Goal: Task Accomplishment & Management: Manage account settings

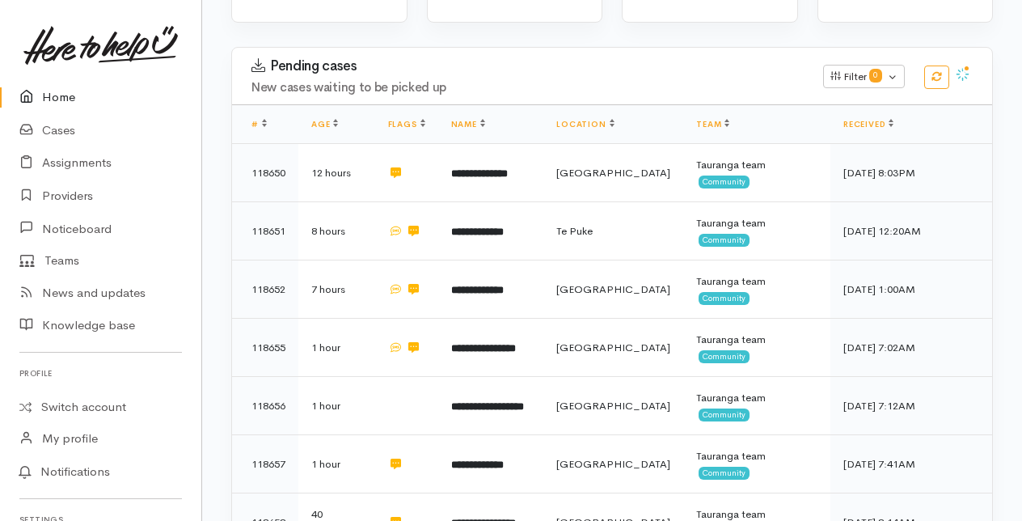
scroll to position [243, 0]
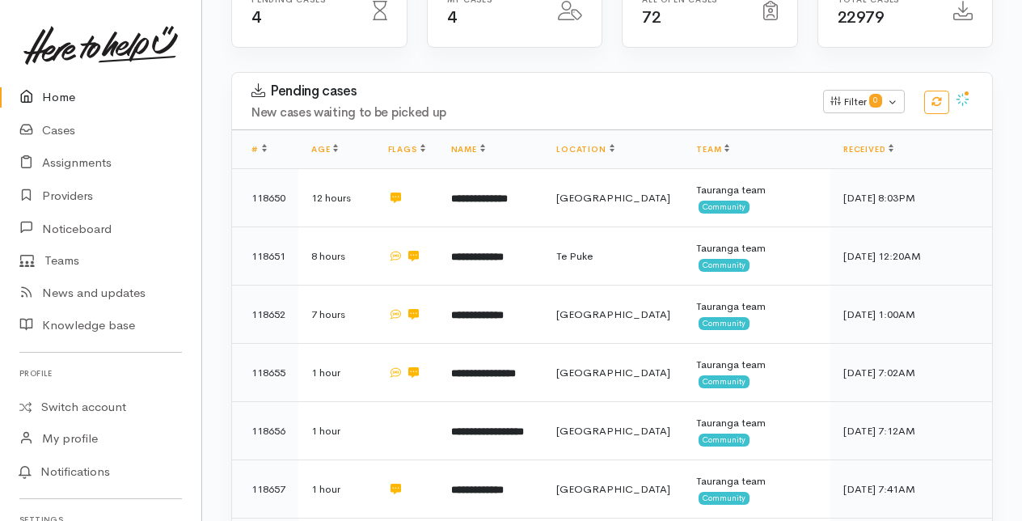
click at [65, 99] on link "Home" at bounding box center [100, 97] width 201 height 33
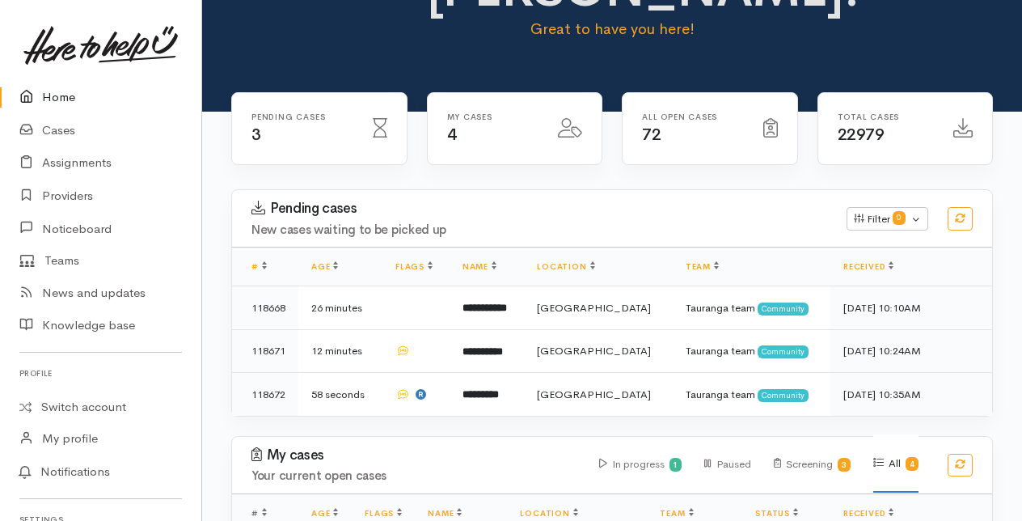
scroll to position [162, 0]
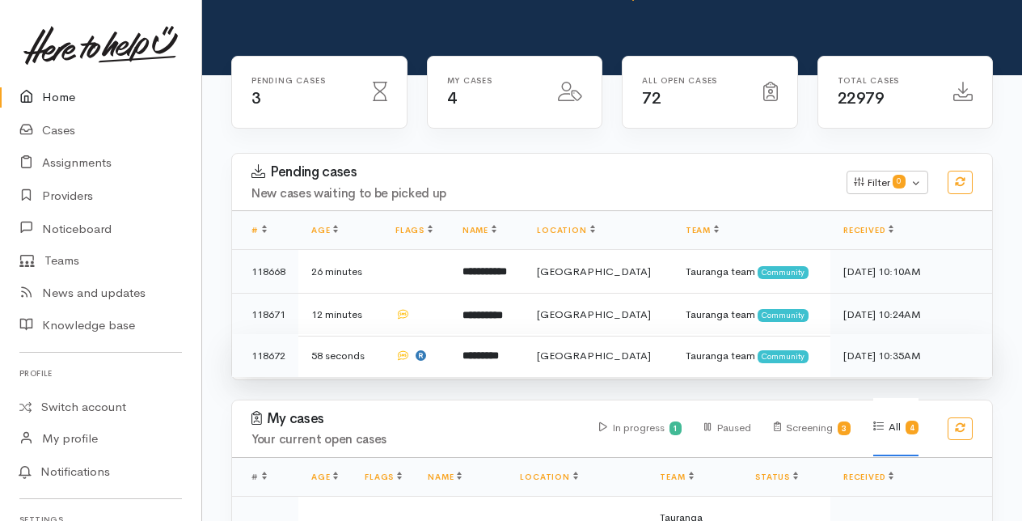
click at [498, 350] on b "*********" at bounding box center [481, 355] width 36 height 11
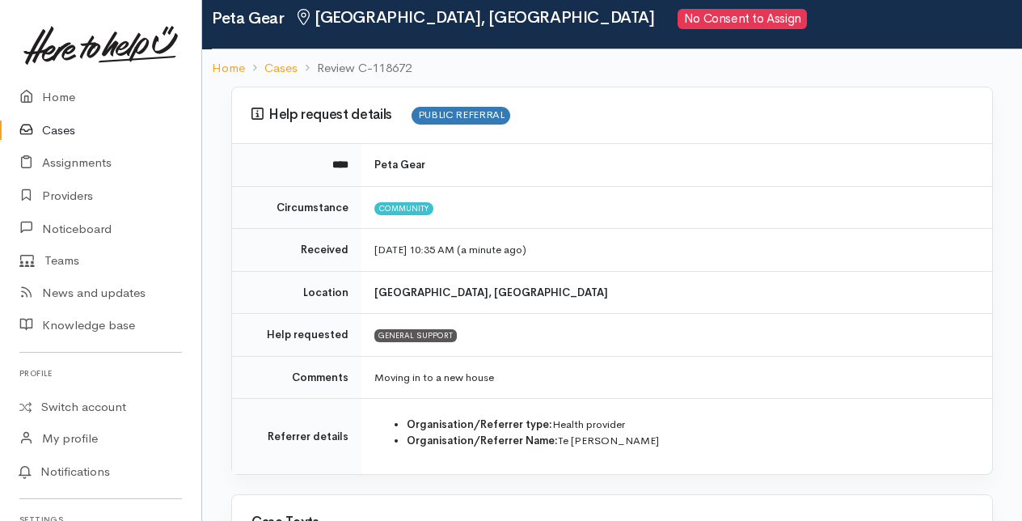
scroll to position [81, 0]
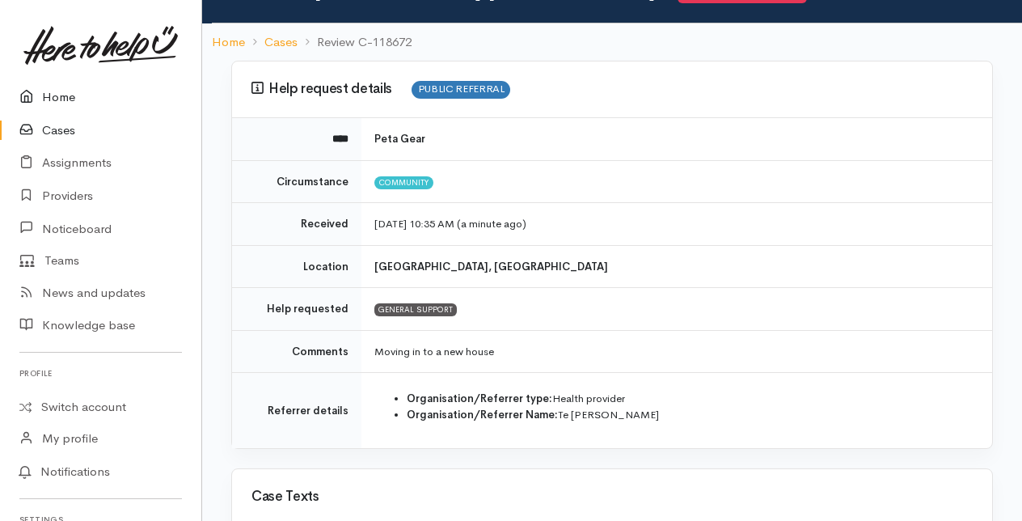
click at [65, 94] on link "Home" at bounding box center [100, 97] width 201 height 33
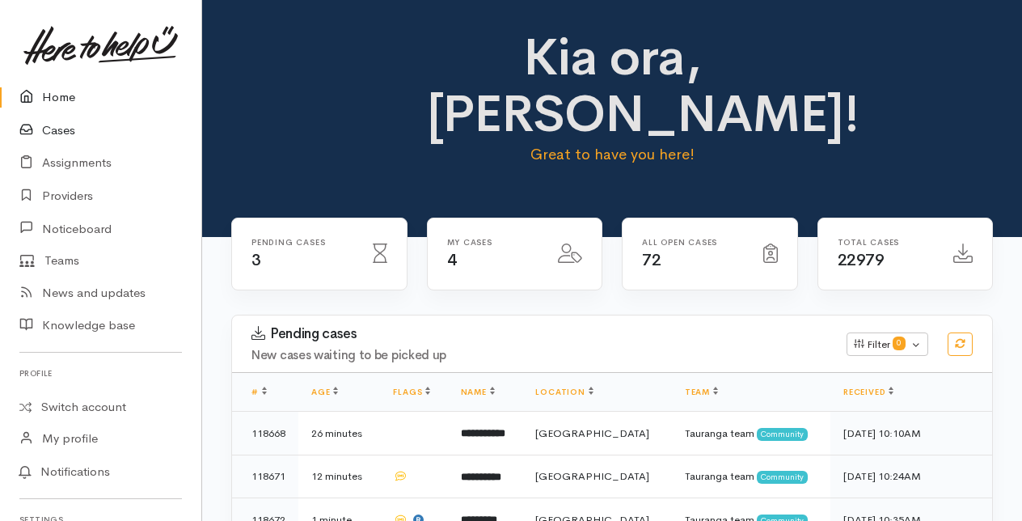
click at [49, 131] on link "Cases" at bounding box center [100, 130] width 201 height 33
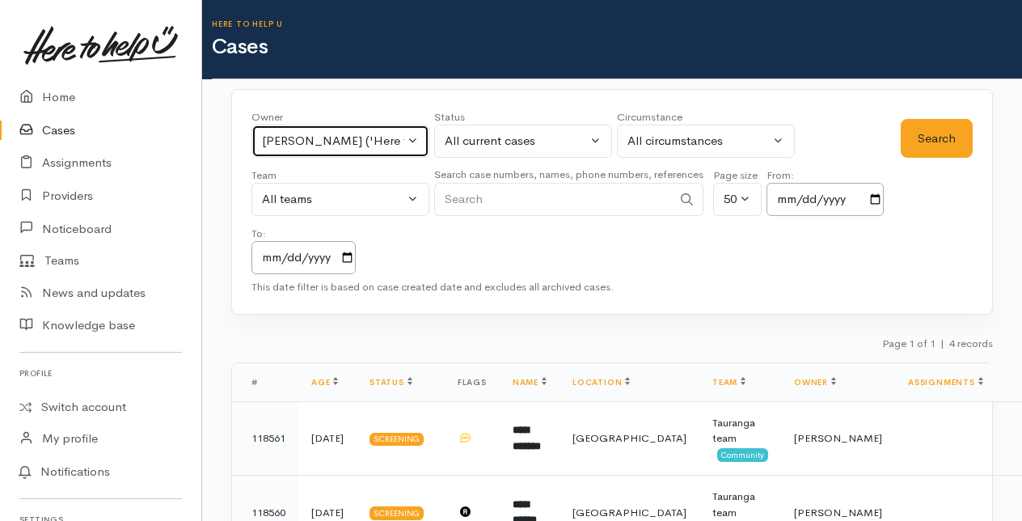
click at [411, 137] on button "Amanda Gabb ('Here to help u')" at bounding box center [341, 141] width 178 height 33
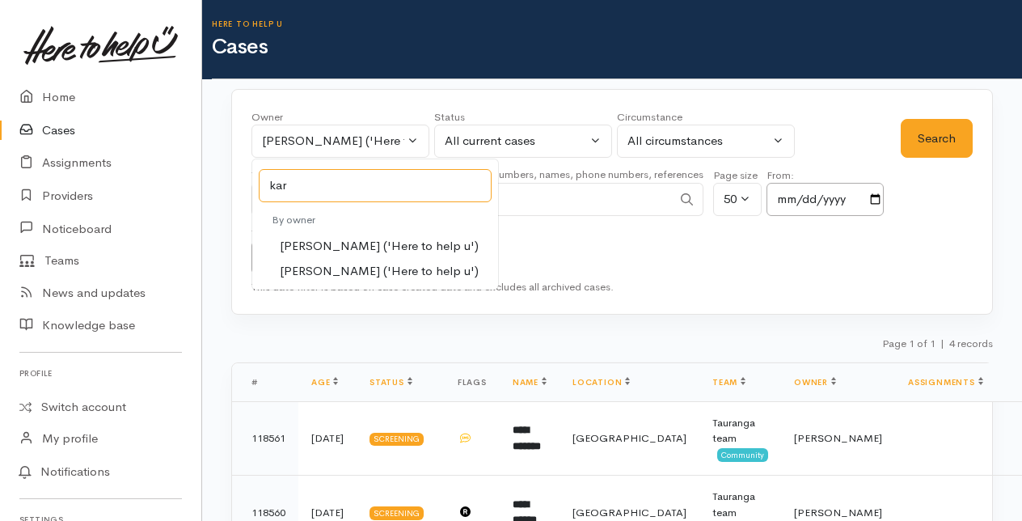
type input "kar"
drag, startPoint x: 315, startPoint y: 244, endPoint x: 561, endPoint y: 184, distance: 253.0
click at [320, 244] on span "Karli Morris ('Here to help u')" at bounding box center [379, 246] width 199 height 19
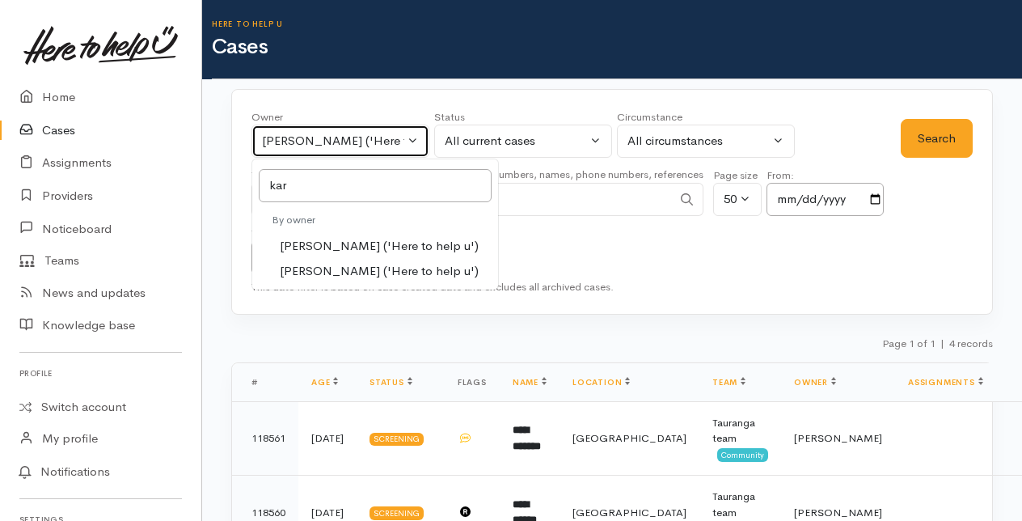
select select "435"
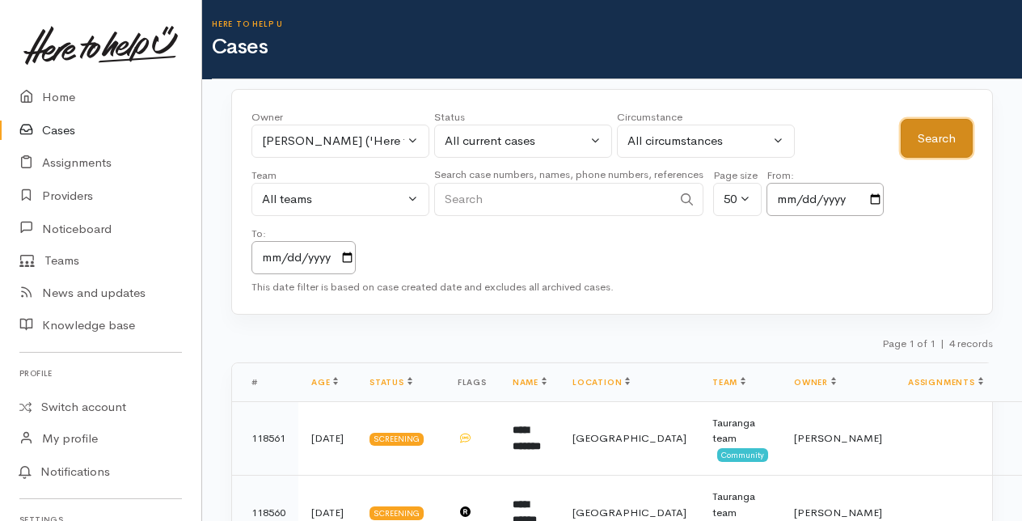
click at [926, 128] on button "Search" at bounding box center [937, 139] width 72 height 40
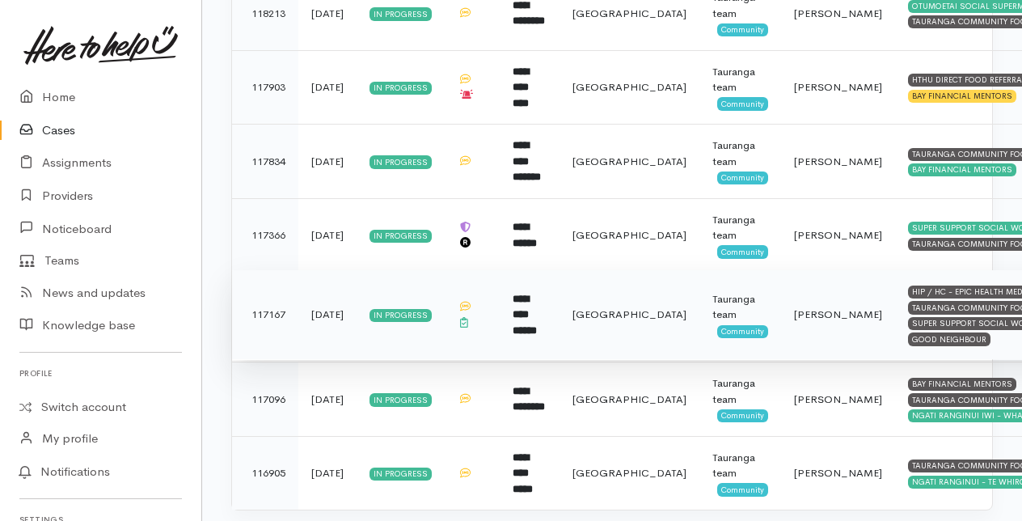
scroll to position [678, 0]
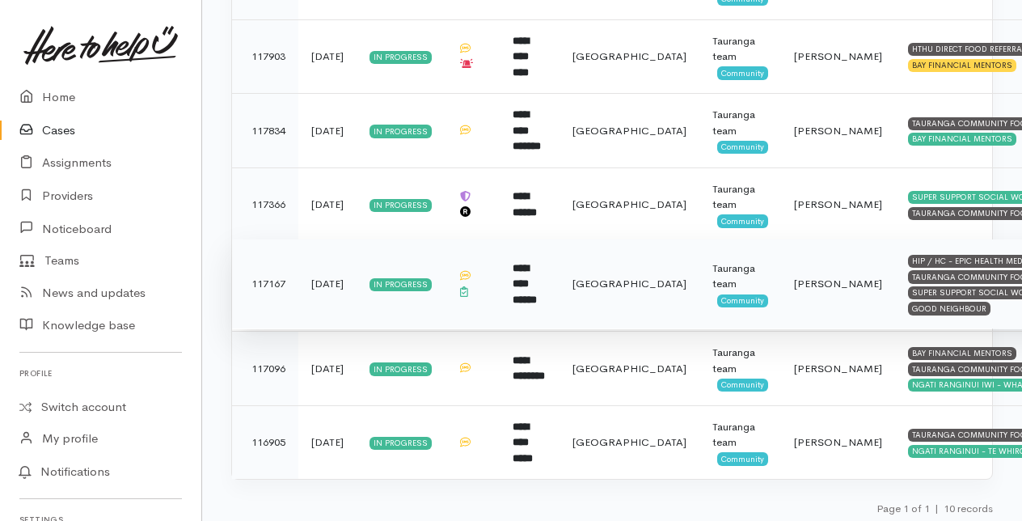
click at [529, 277] on td "**********" at bounding box center [530, 284] width 60 height 90
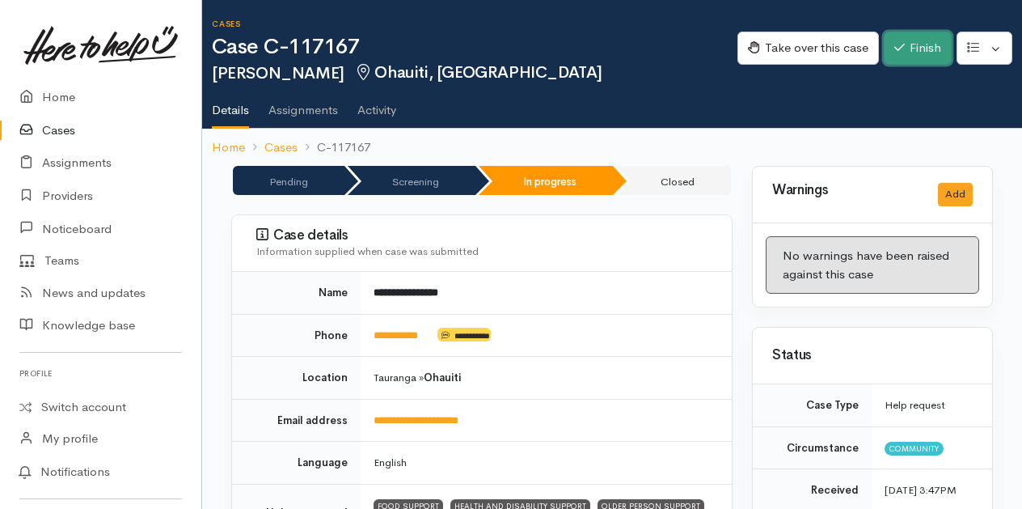
click at [899, 44] on icon "button" at bounding box center [899, 47] width 11 height 12
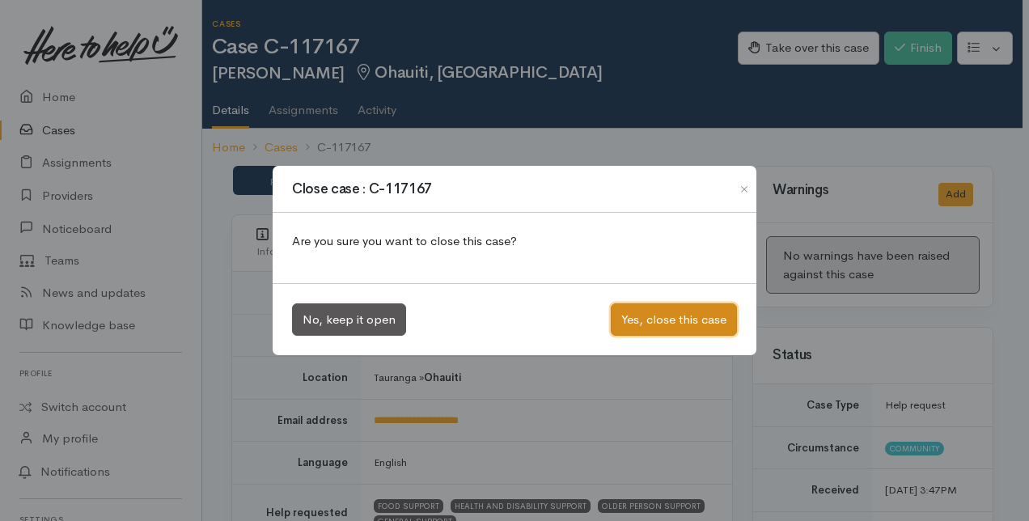
click at [658, 314] on button "Yes, close this case" at bounding box center [674, 319] width 126 height 33
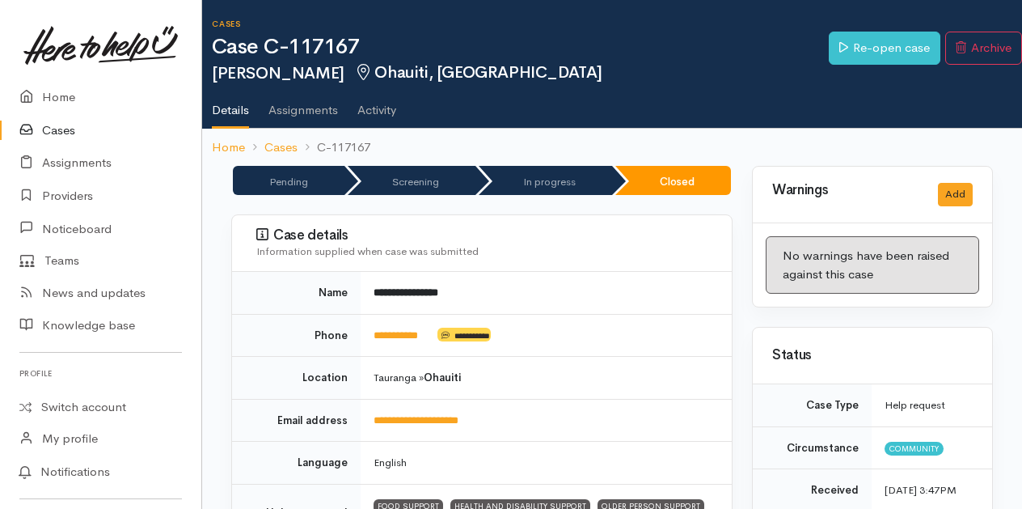
click at [60, 131] on link "Cases" at bounding box center [100, 130] width 201 height 33
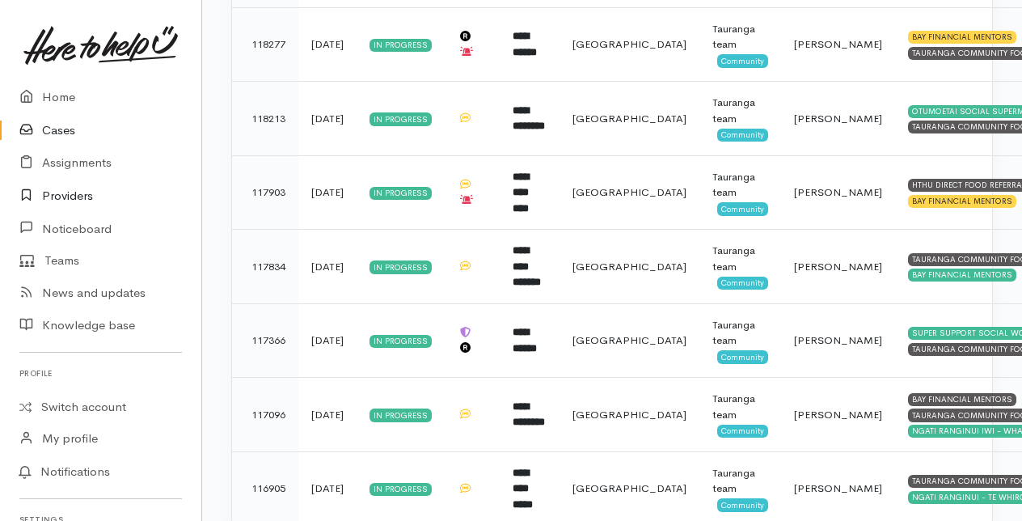
scroll to position [508, 0]
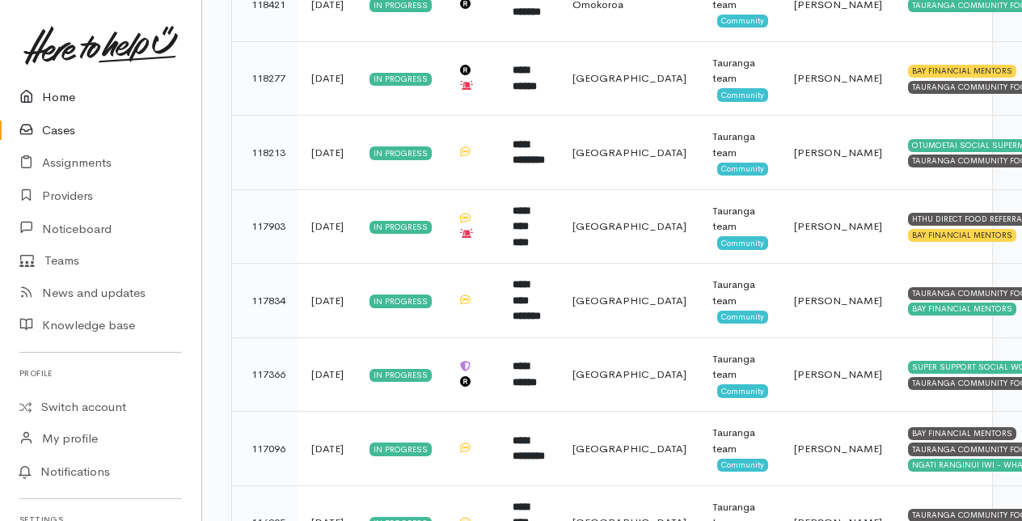
click at [62, 97] on link "Home" at bounding box center [100, 97] width 201 height 33
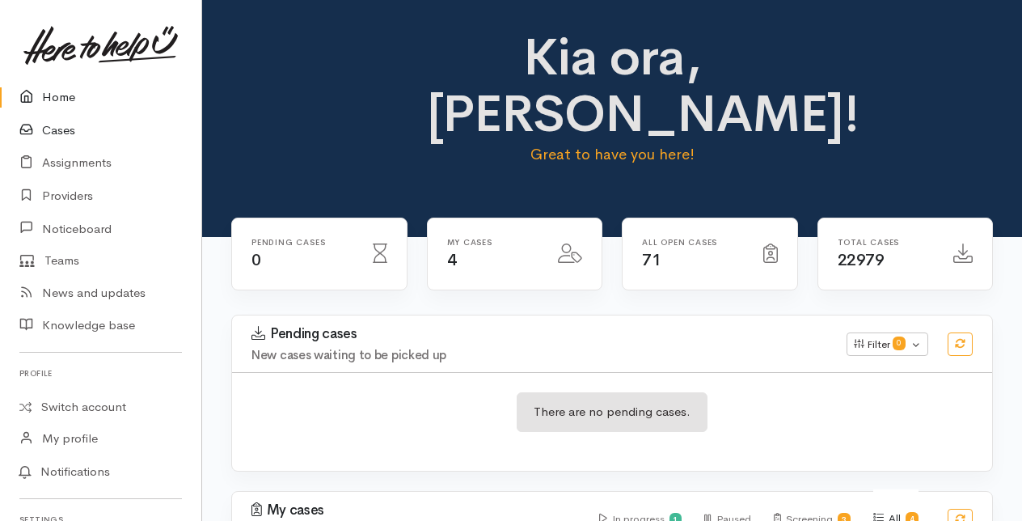
click at [54, 129] on link "Cases" at bounding box center [100, 130] width 201 height 33
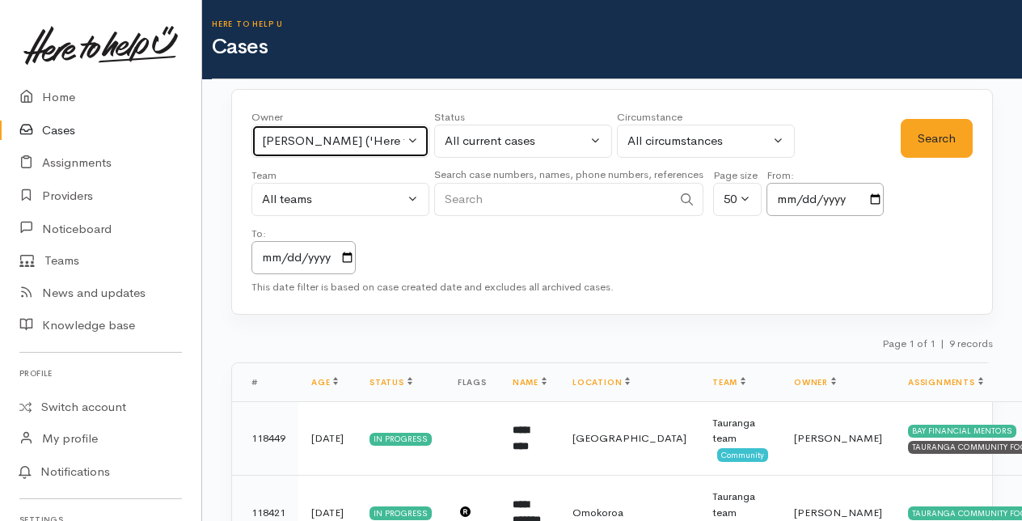
click at [414, 137] on button "Karli Morris ('Here to help u')" at bounding box center [341, 141] width 178 height 33
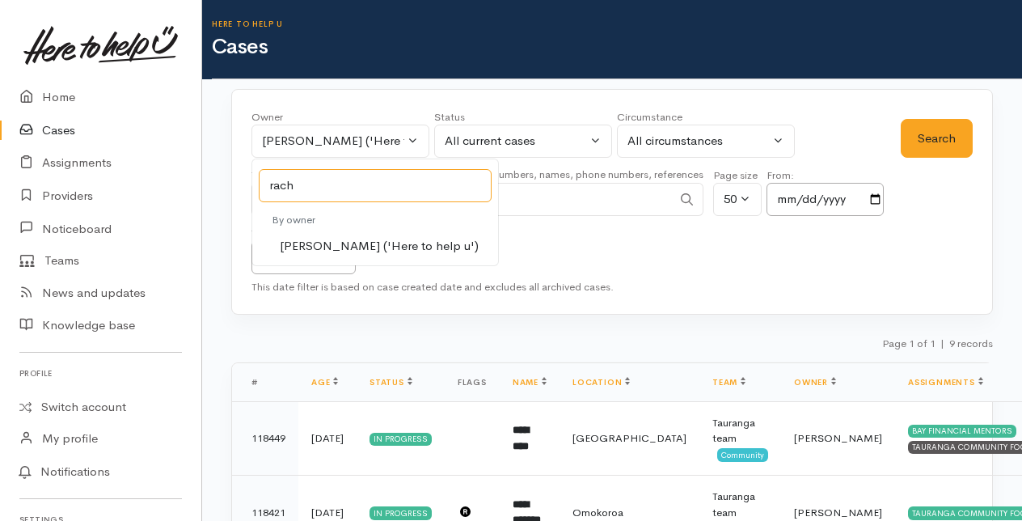
type input "rach"
click at [308, 244] on span "Rachel Proctor ('Here to help u')" at bounding box center [379, 246] width 199 height 19
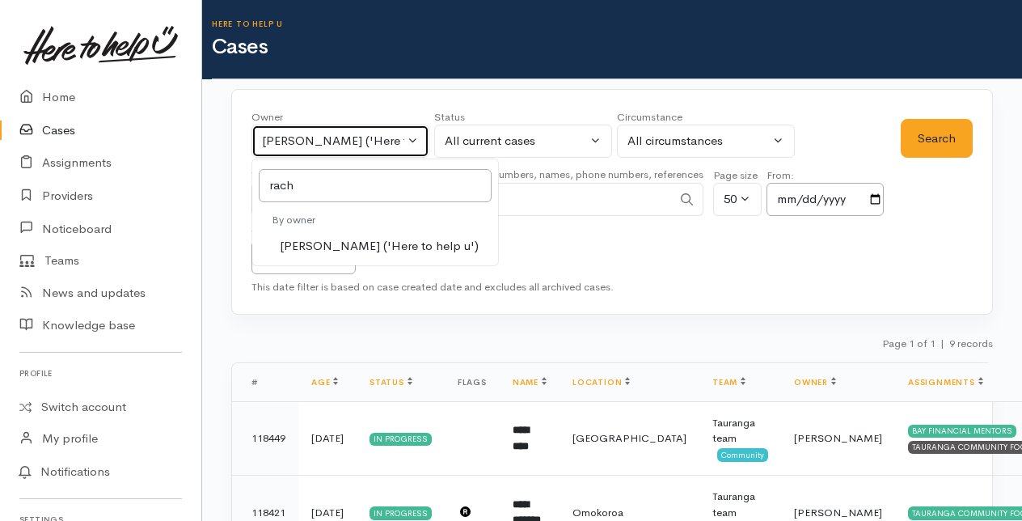
select select "1612"
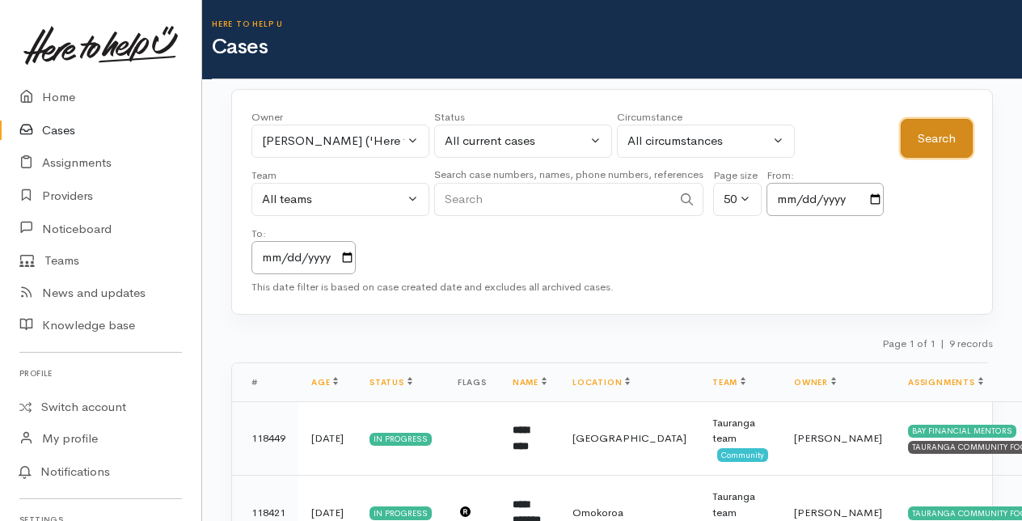
drag, startPoint x: 930, startPoint y: 136, endPoint x: 895, endPoint y: 162, distance: 43.3
click at [931, 136] on button "Search" at bounding box center [937, 139] width 72 height 40
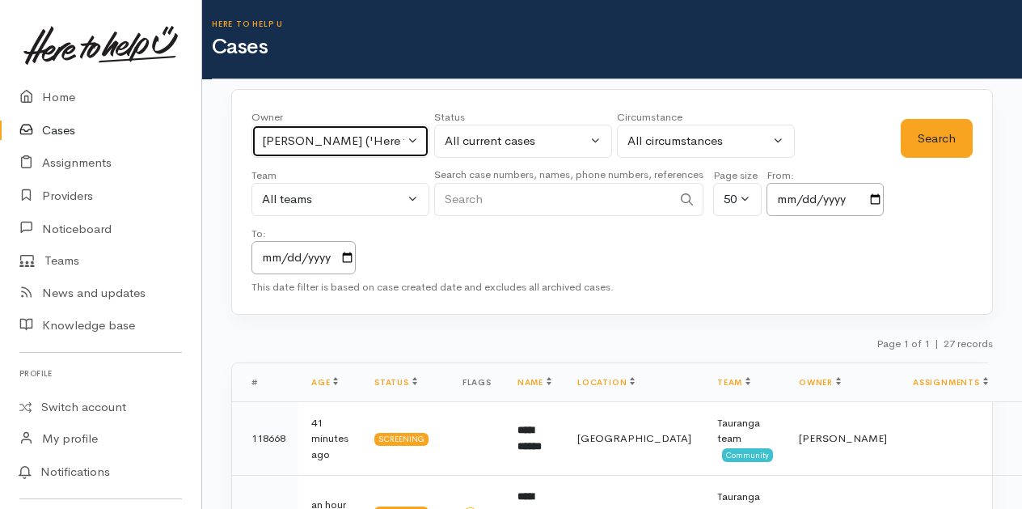
click at [415, 134] on button "Rachel Proctor ('Here to help u')" at bounding box center [341, 141] width 178 height 33
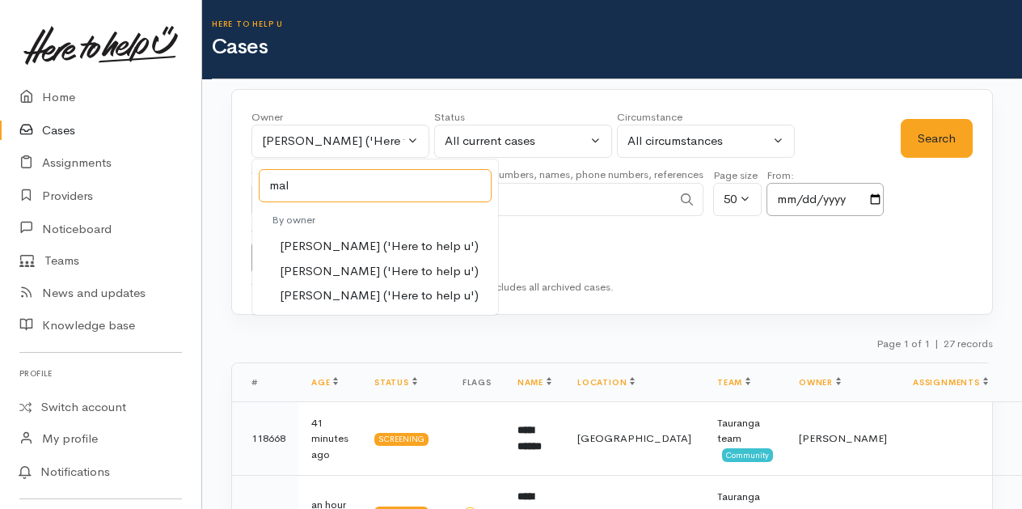
type input "mal"
click at [330, 268] on span "[PERSON_NAME] ('Here to help u')" at bounding box center [379, 271] width 199 height 19
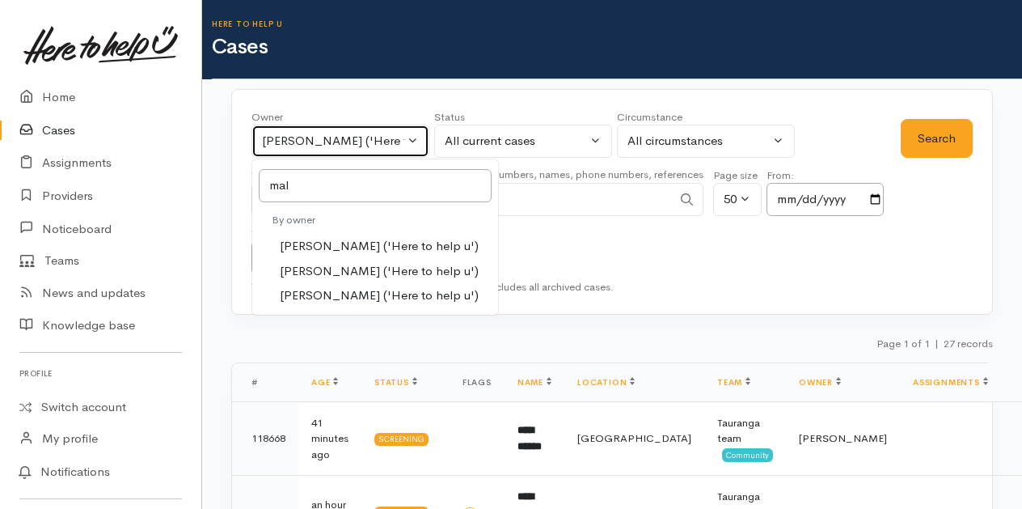
select select "1613"
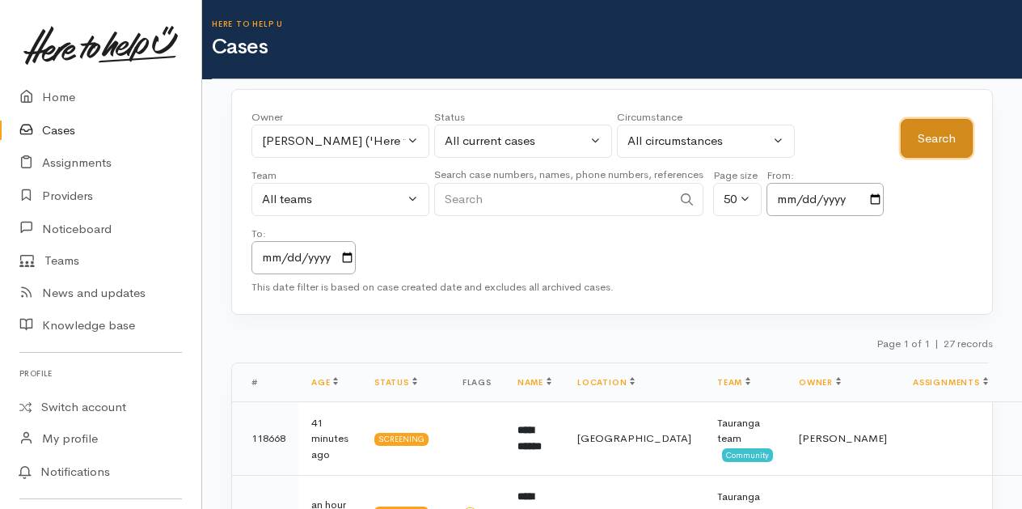
click at [934, 128] on button "Search" at bounding box center [937, 139] width 72 height 40
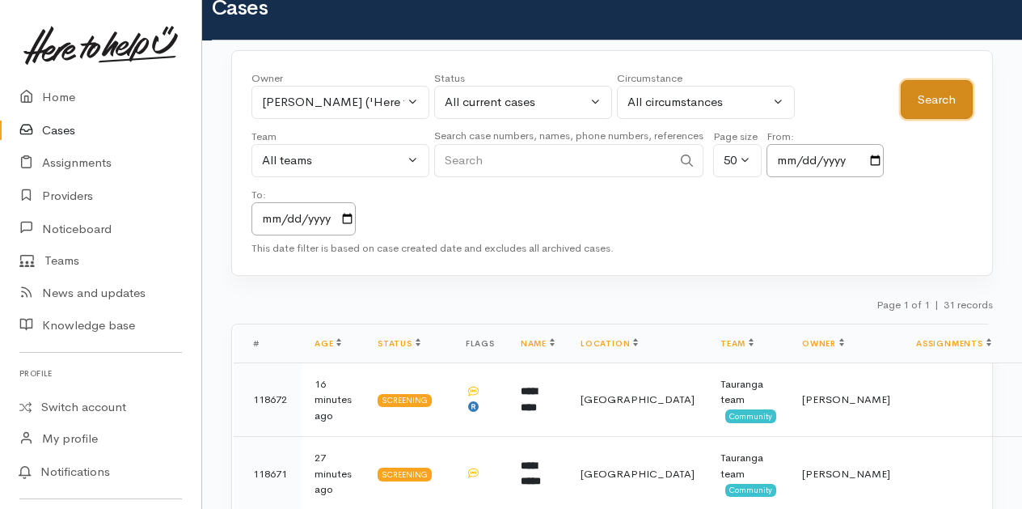
scroll to position [40, 0]
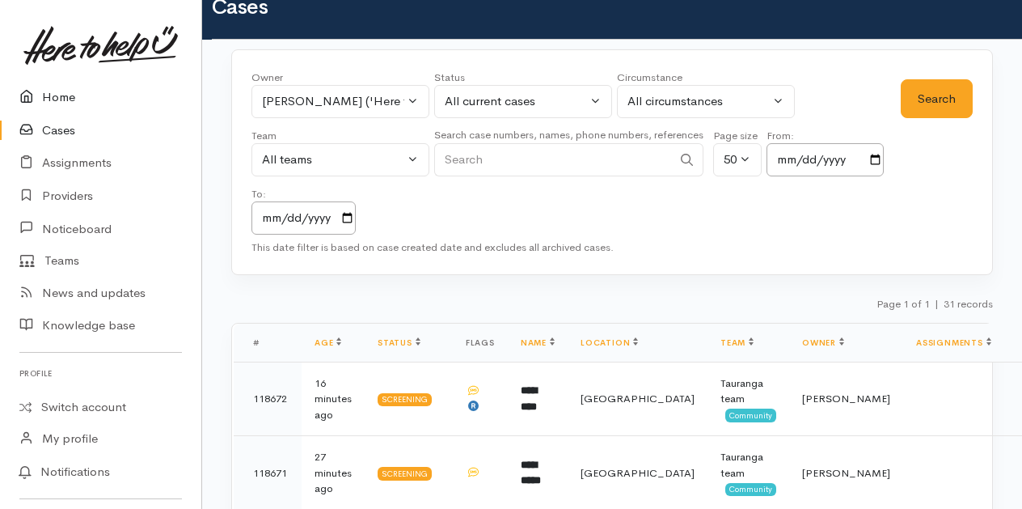
click at [60, 94] on link "Home" at bounding box center [100, 97] width 201 height 33
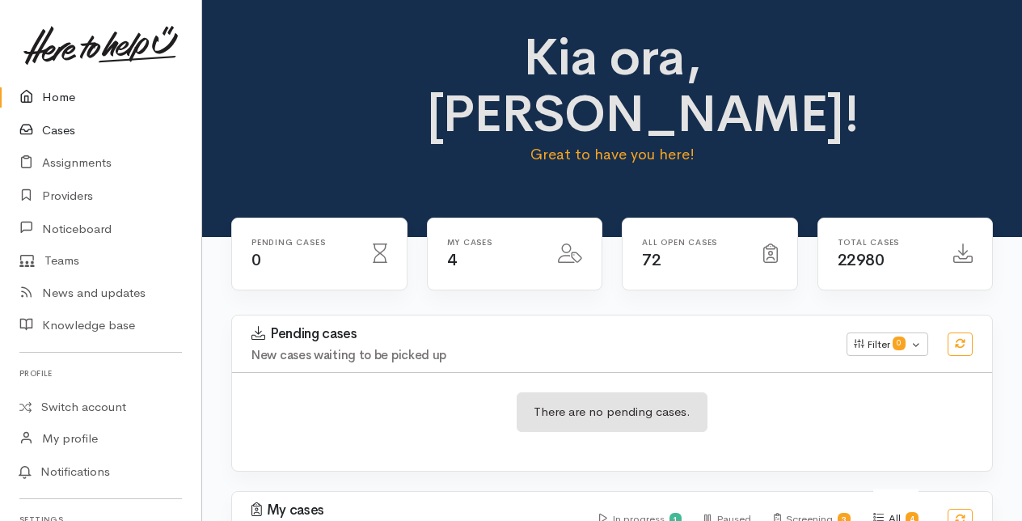
click at [56, 131] on link "Cases" at bounding box center [100, 130] width 201 height 33
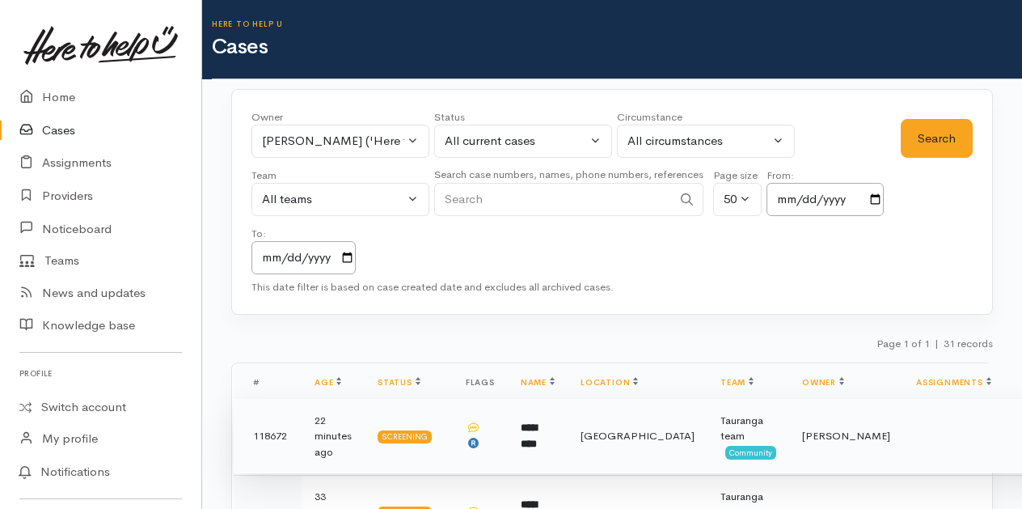
click at [537, 437] on b "*********" at bounding box center [529, 435] width 16 height 27
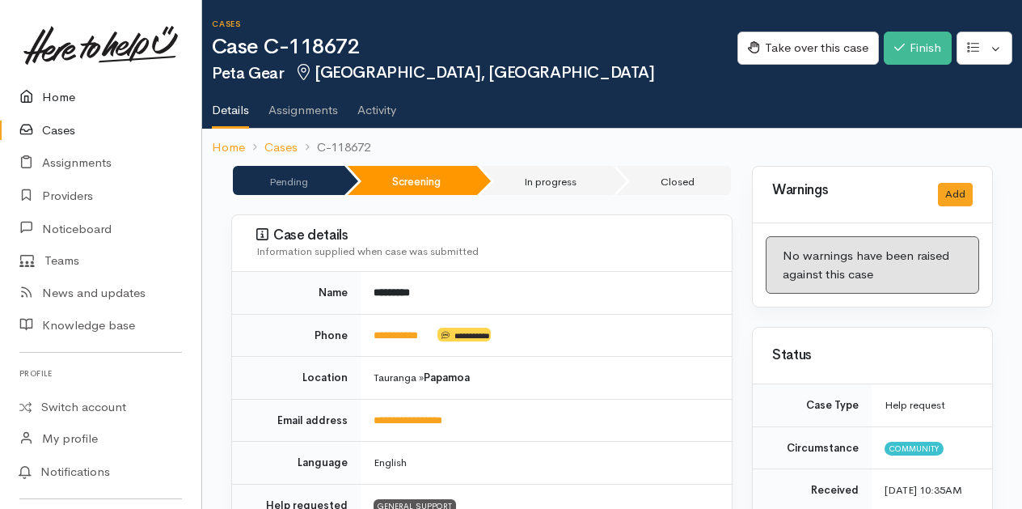
click at [58, 92] on link "Home" at bounding box center [100, 97] width 201 height 33
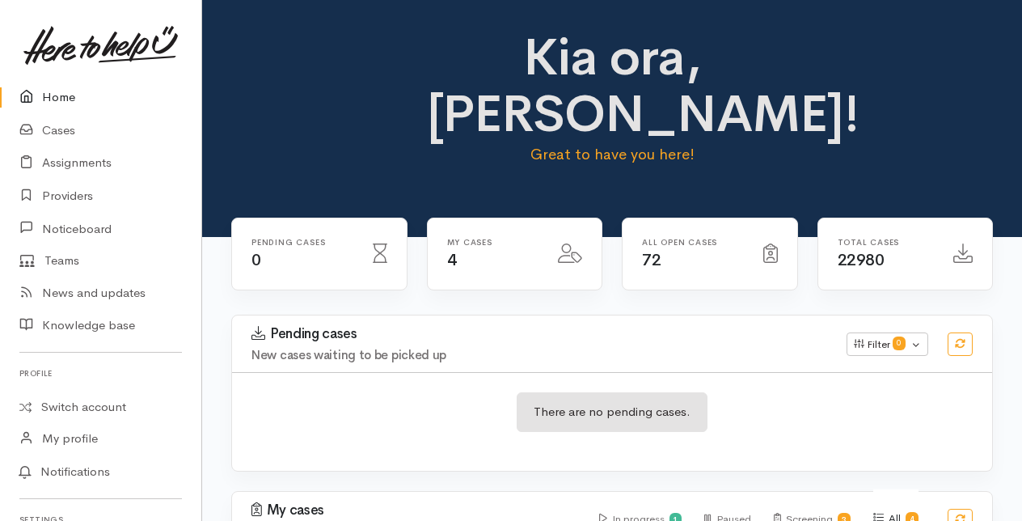
click at [53, 91] on link "Home" at bounding box center [100, 97] width 201 height 33
click at [54, 132] on link "Cases" at bounding box center [100, 130] width 201 height 33
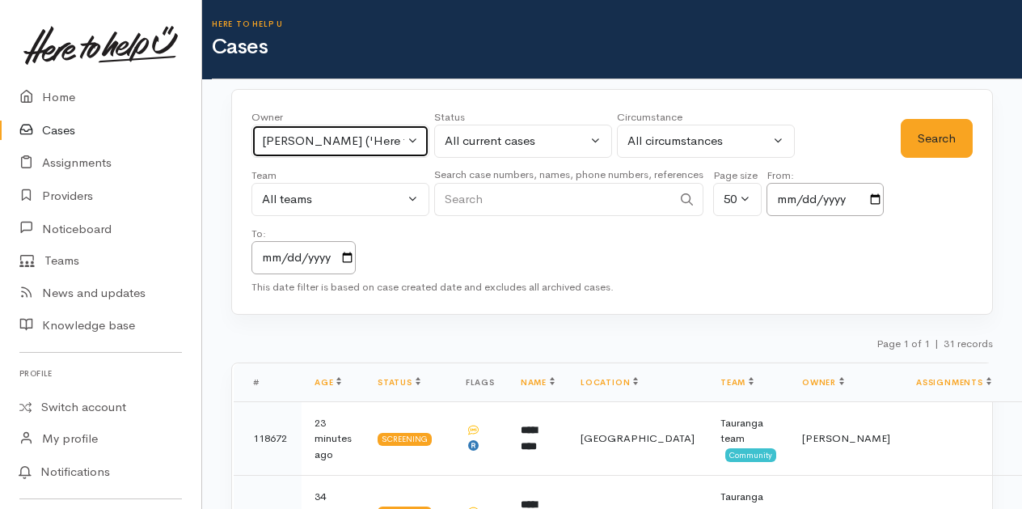
click at [412, 140] on button "Malia Stowers ('Here to help u')" at bounding box center [341, 141] width 178 height 33
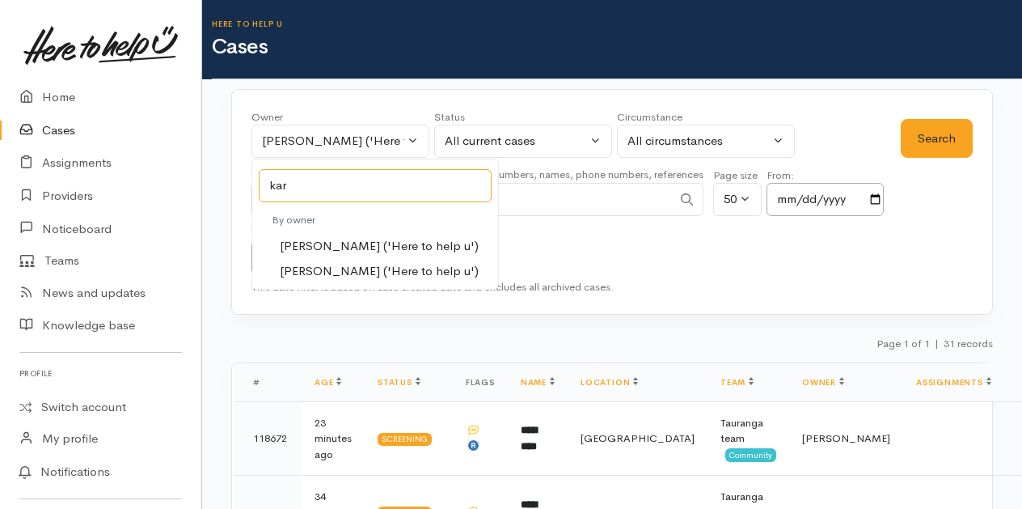
type input "kar"
click at [314, 238] on span "Karli Morris ('Here to help u')" at bounding box center [379, 246] width 199 height 19
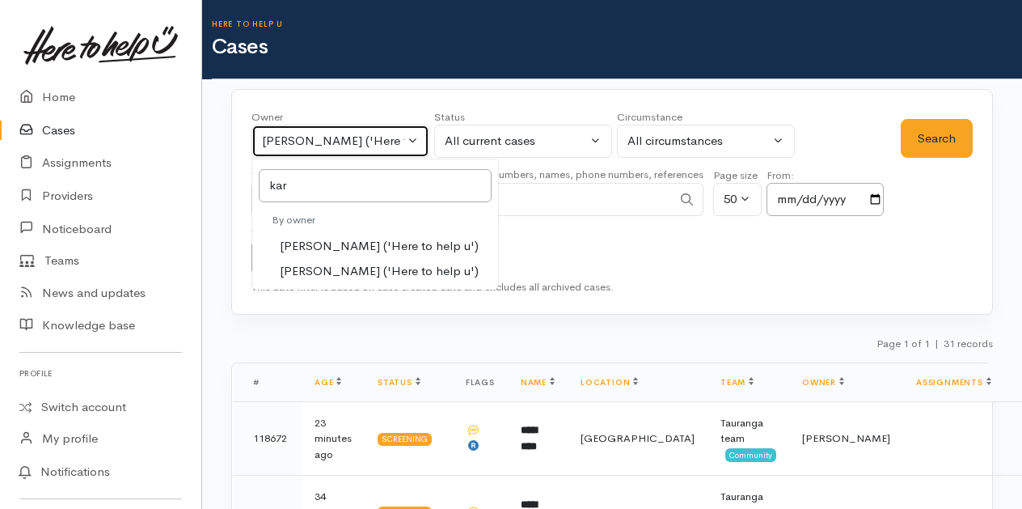
select select "435"
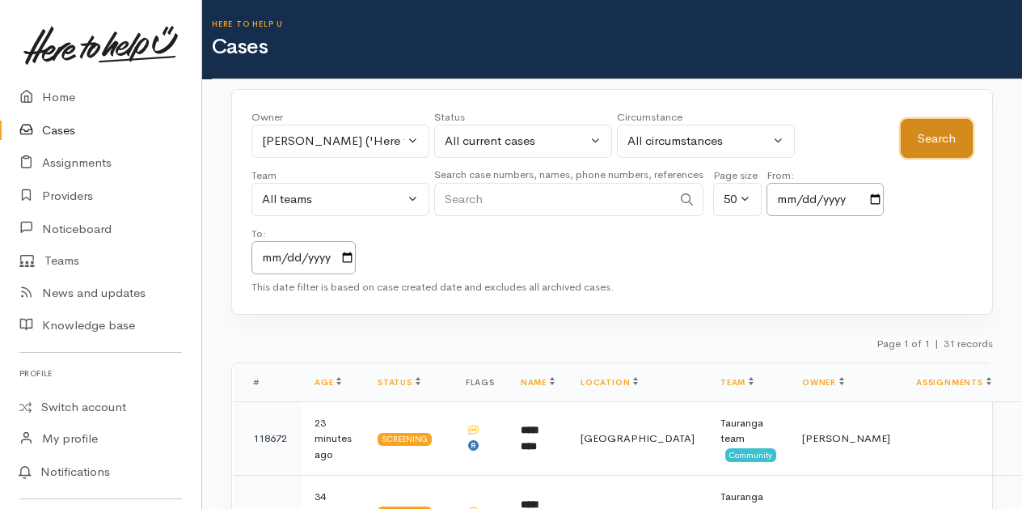
click at [930, 140] on button "Search" at bounding box center [937, 139] width 72 height 40
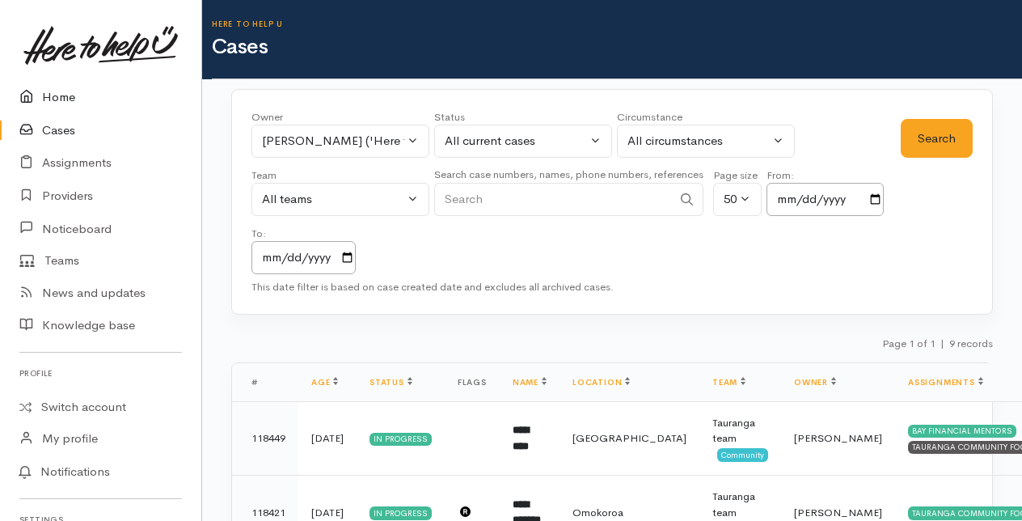
click at [61, 91] on link "Home" at bounding box center [100, 97] width 201 height 33
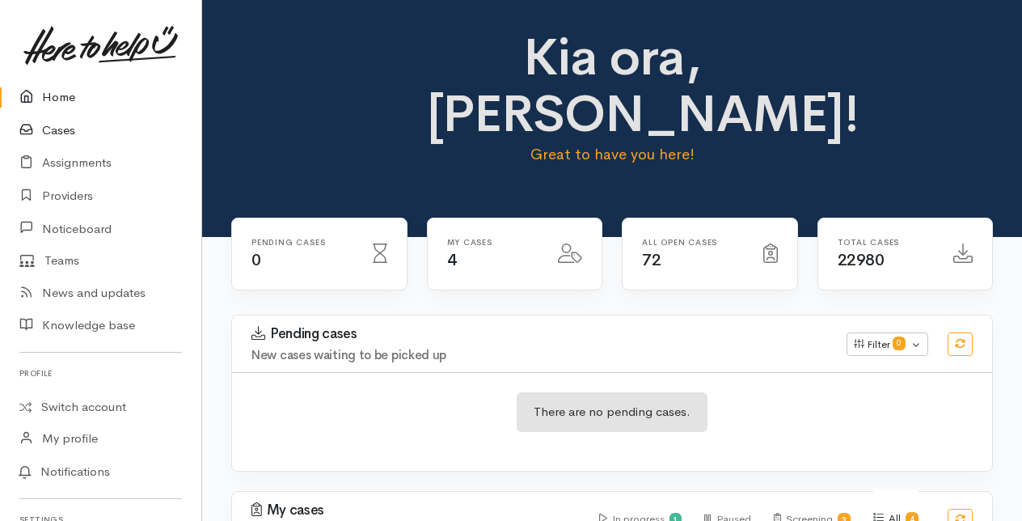
click at [61, 131] on link "Cases" at bounding box center [100, 130] width 201 height 33
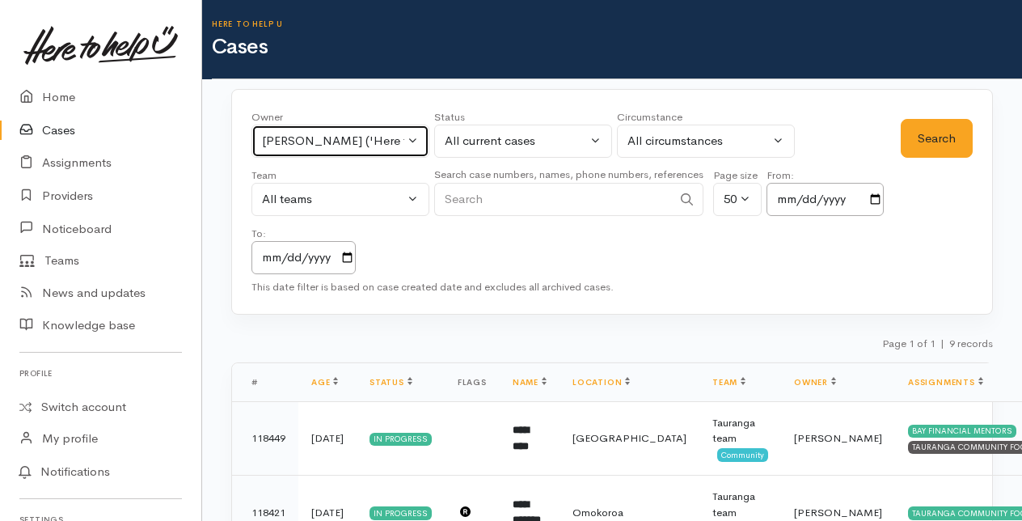
click at [416, 138] on button "[PERSON_NAME] ('Here to help u')" at bounding box center [341, 141] width 178 height 33
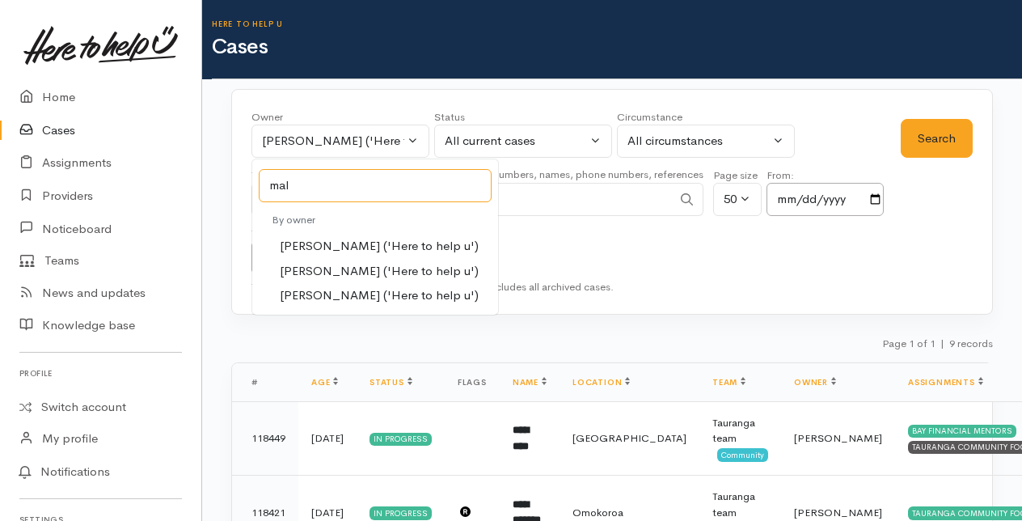
type input "mal"
click at [336, 264] on span "Malia Stowers ('Here to help u')" at bounding box center [379, 271] width 199 height 19
select select "1613"
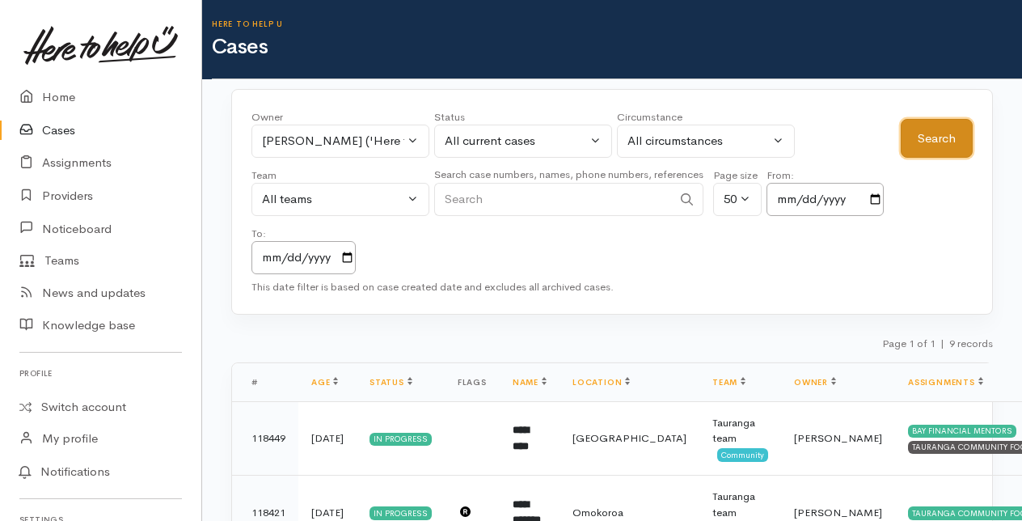
click at [952, 126] on button "Search" at bounding box center [937, 139] width 72 height 40
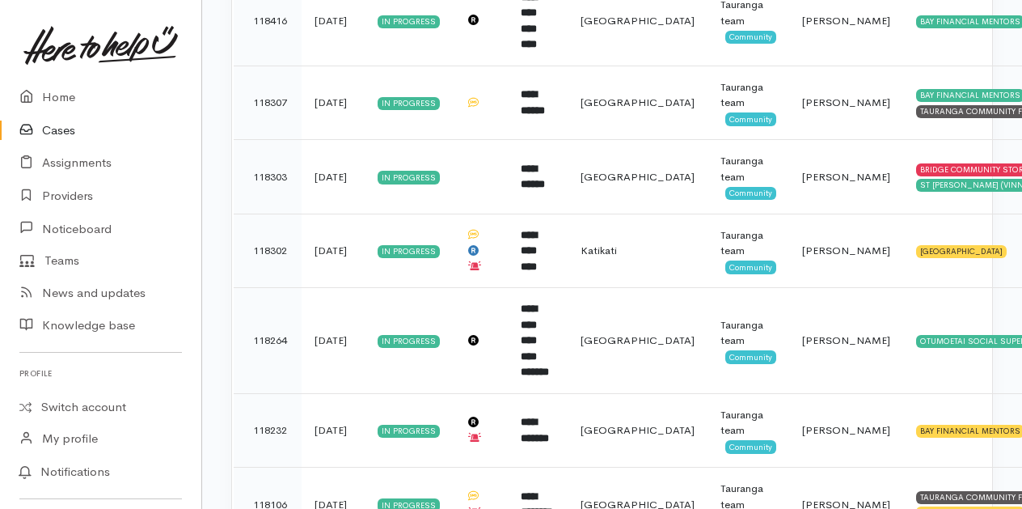
scroll to position [1899, 0]
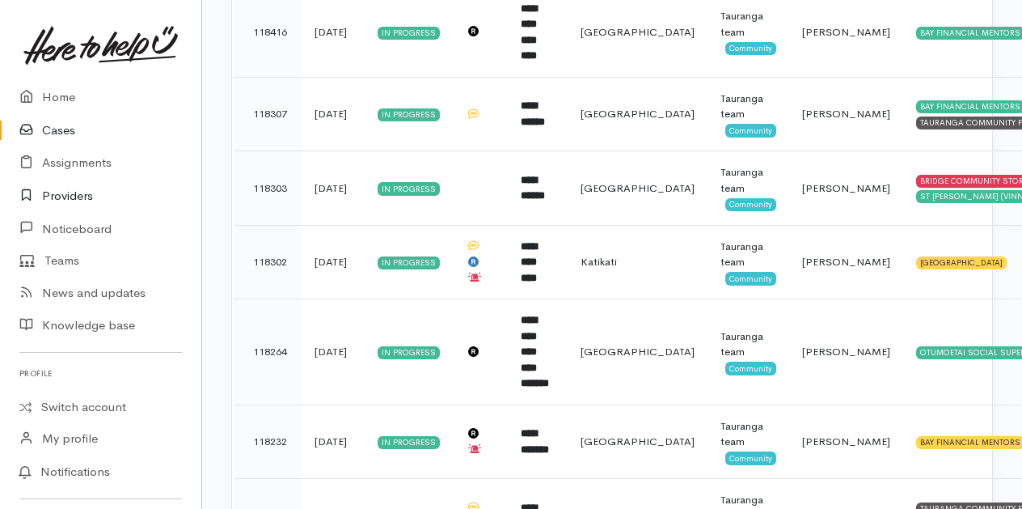
click at [53, 193] on link "Providers" at bounding box center [100, 196] width 201 height 33
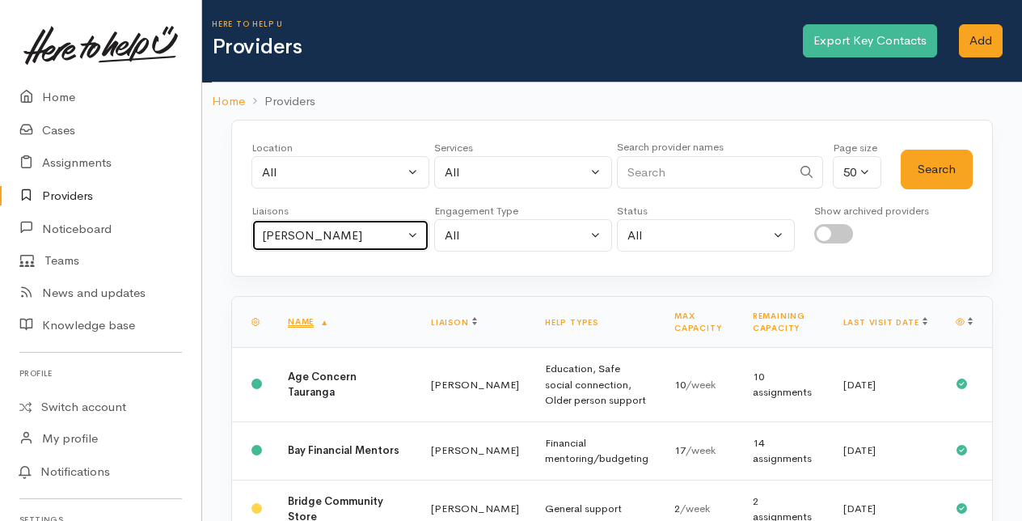
click at [413, 230] on button "[PERSON_NAME]" at bounding box center [341, 235] width 178 height 33
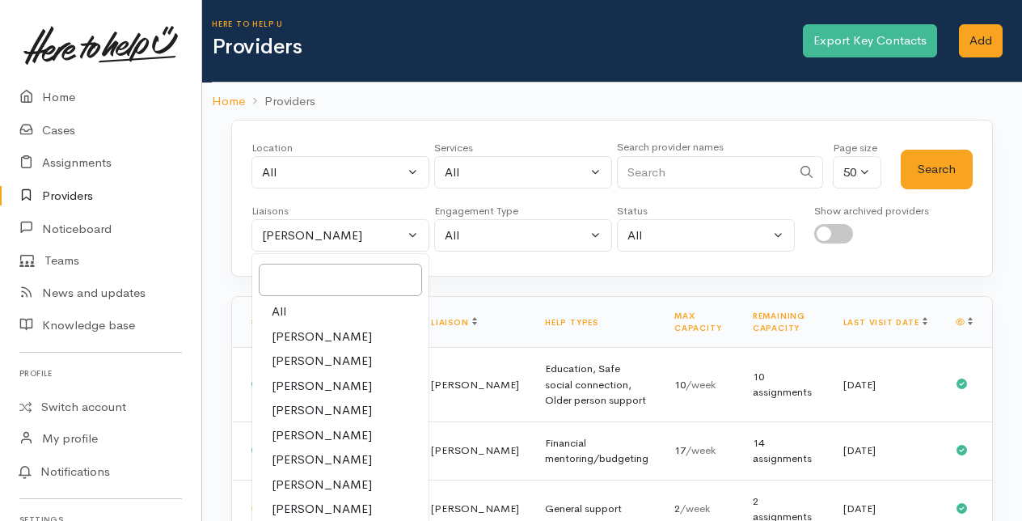
drag, startPoint x: 281, startPoint y: 307, endPoint x: 621, endPoint y: 189, distance: 360.3
click at [287, 304] on link "All" at bounding box center [340, 311] width 176 height 25
select select "null"
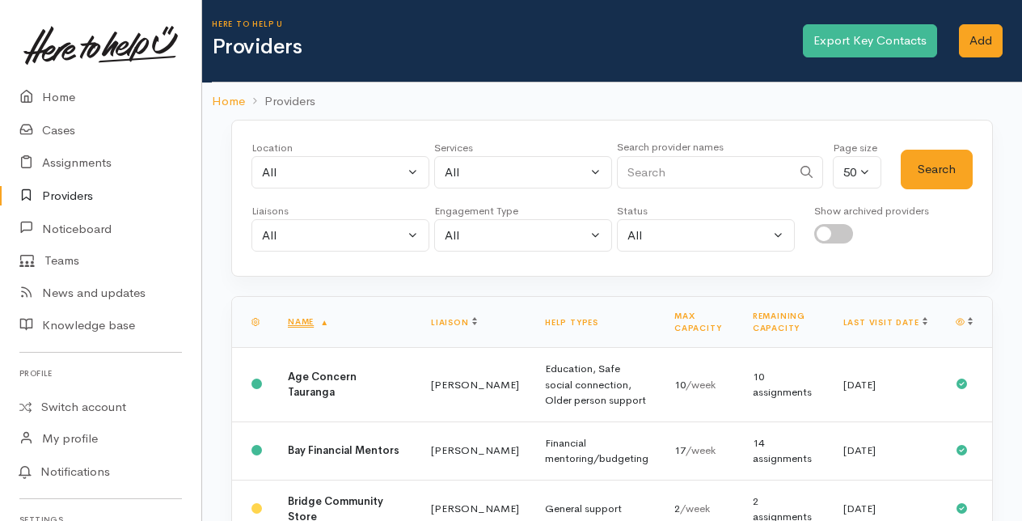
click at [670, 174] on input "Search" at bounding box center [704, 172] width 175 height 33
type input "katikati"
click at [954, 167] on button "Search" at bounding box center [937, 170] width 72 height 40
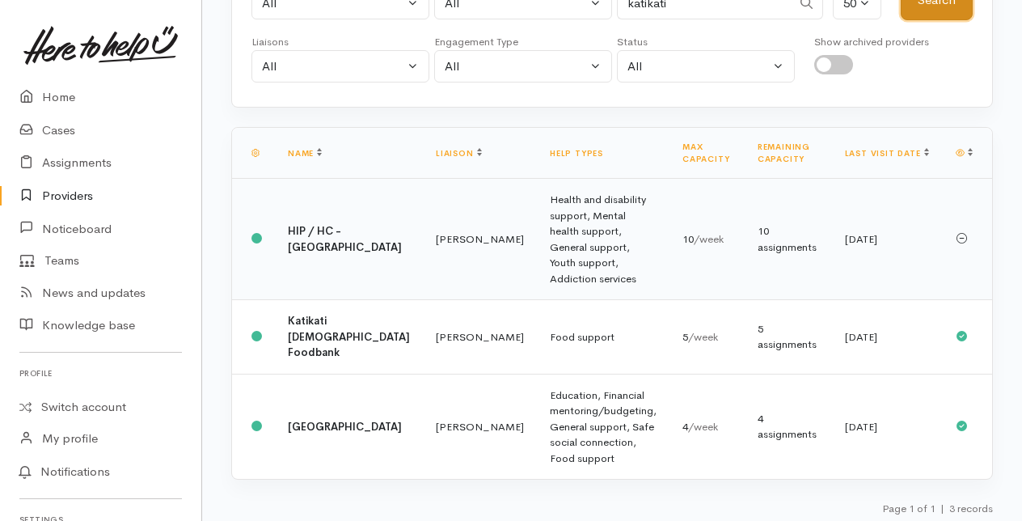
scroll to position [171, 0]
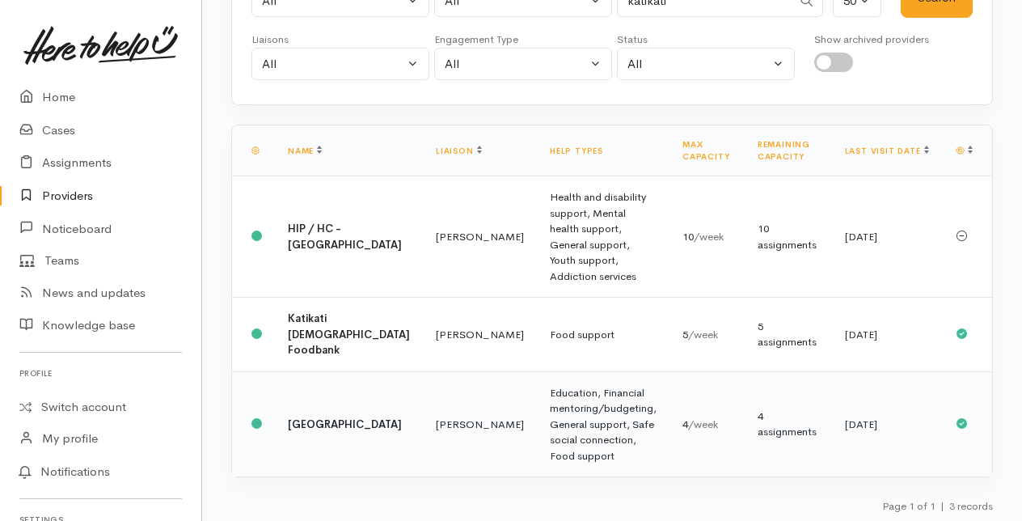
click at [319, 421] on b "[GEOGRAPHIC_DATA]" at bounding box center [345, 424] width 114 height 14
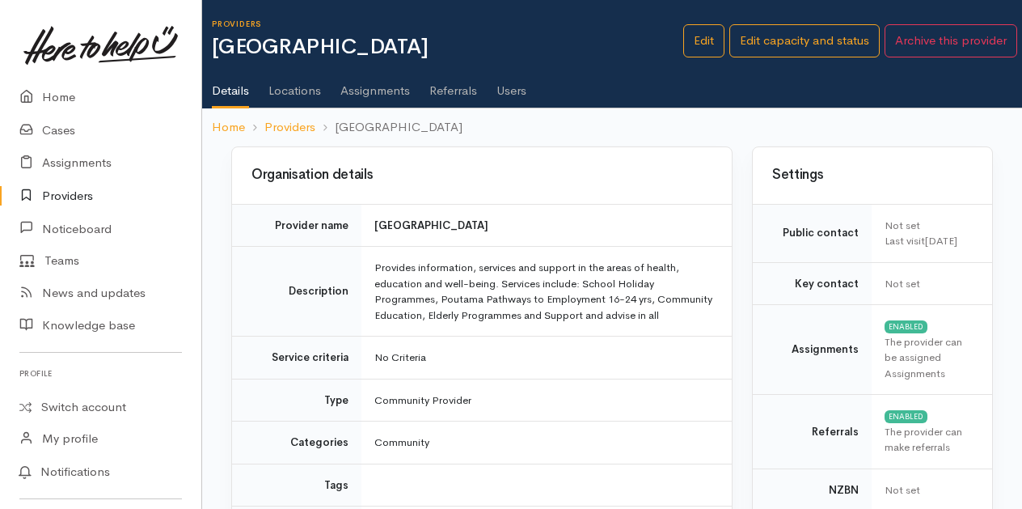
click at [516, 87] on link "Users" at bounding box center [512, 84] width 30 height 45
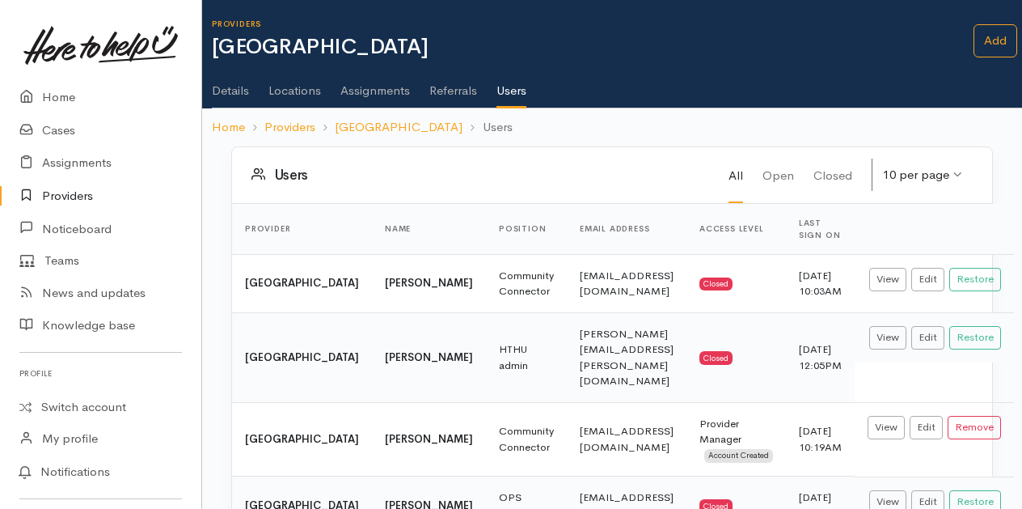
click at [233, 88] on link "Details" at bounding box center [230, 84] width 37 height 45
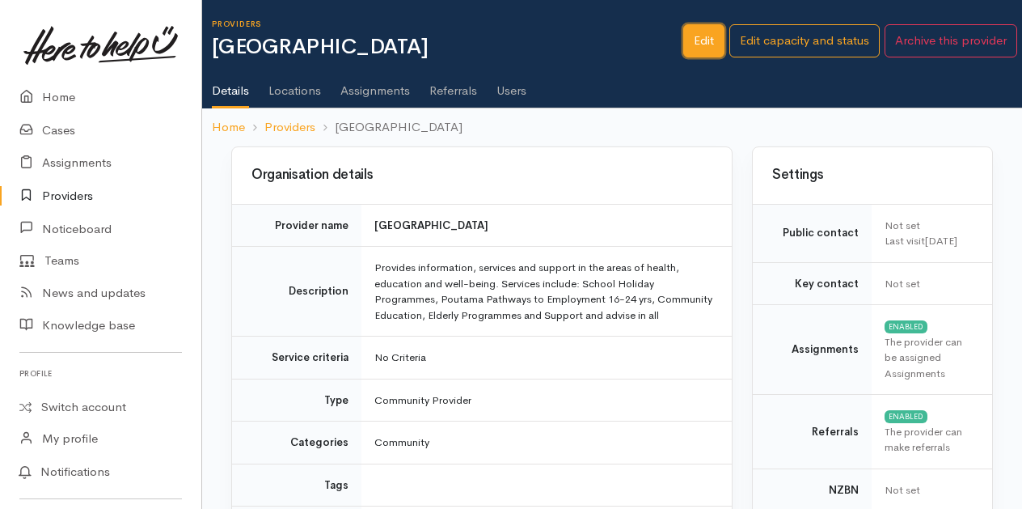
click at [704, 37] on link "Edit" at bounding box center [703, 40] width 41 height 33
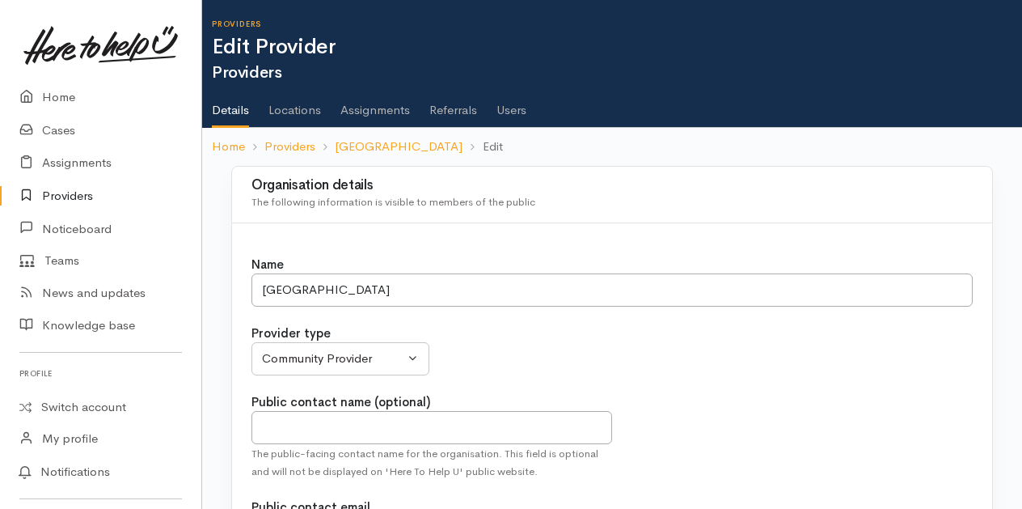
select select
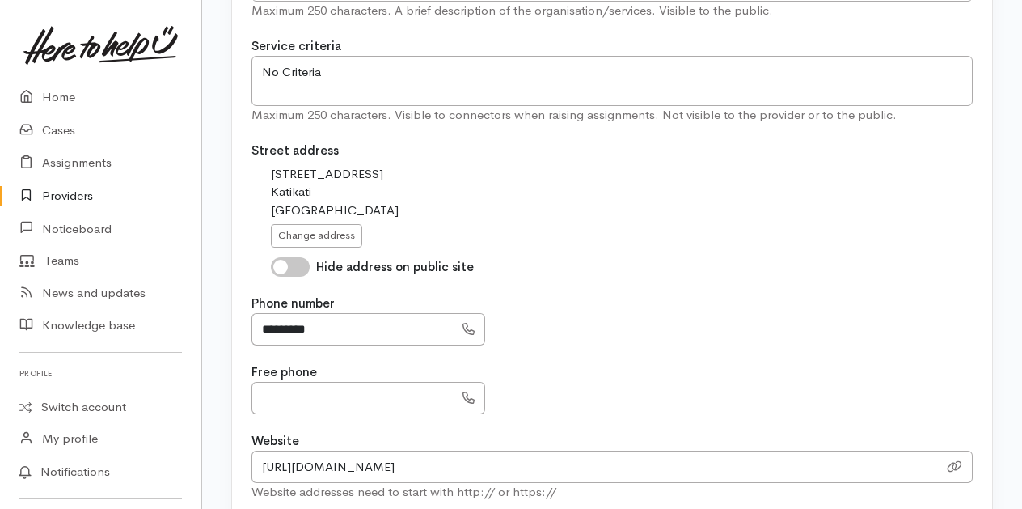
scroll to position [890, 0]
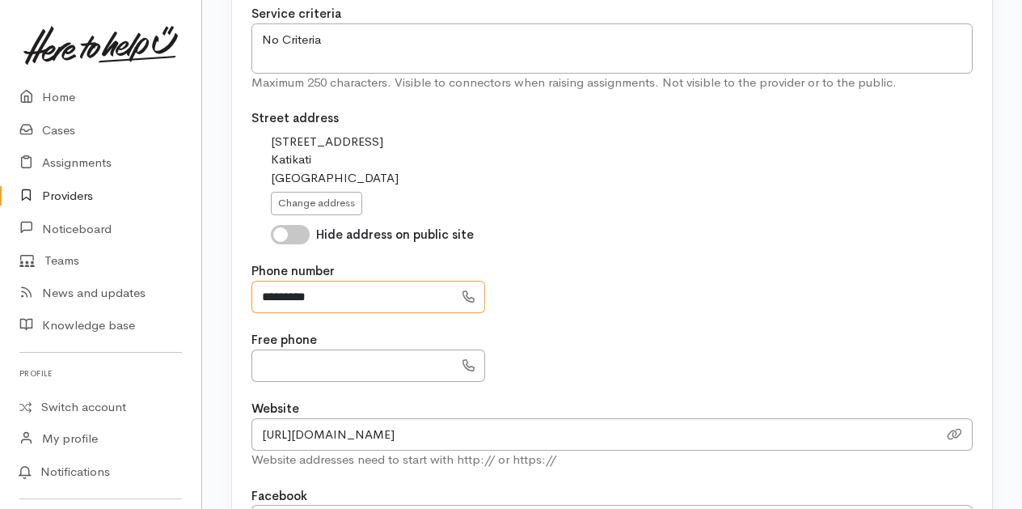
drag, startPoint x: 259, startPoint y: 290, endPoint x: 333, endPoint y: 288, distance: 74.4
click at [333, 288] on input "*********" at bounding box center [353, 297] width 202 height 33
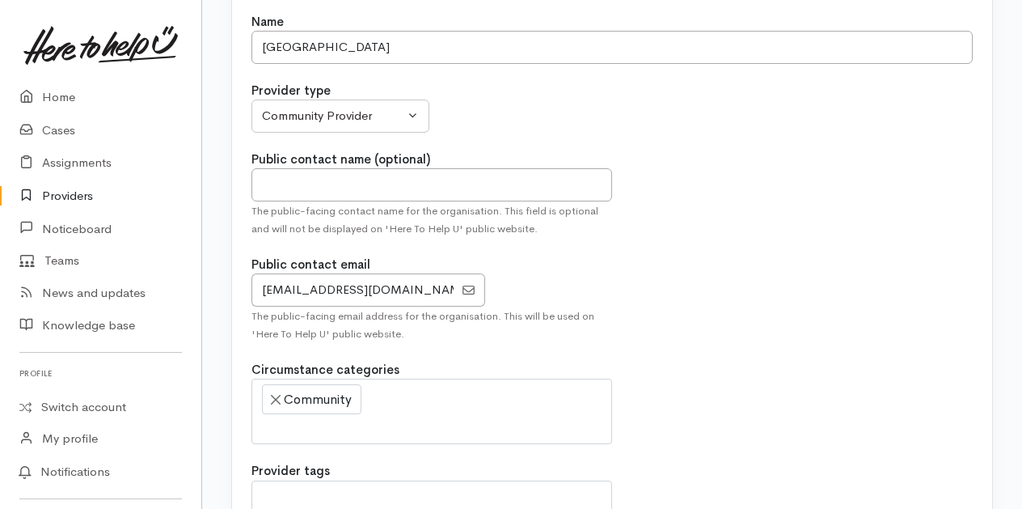
scroll to position [0, 0]
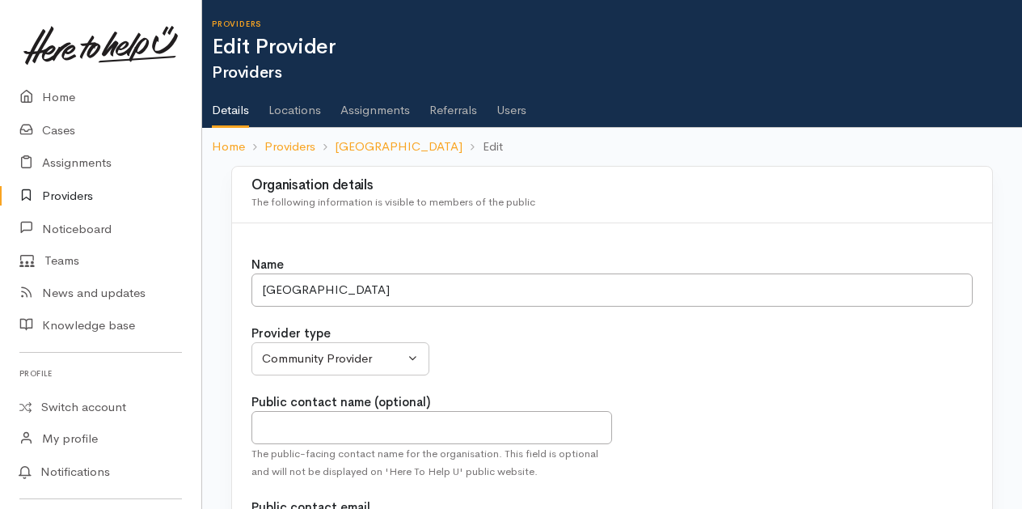
click at [364, 113] on link "Assignments" at bounding box center [375, 104] width 70 height 45
click at [366, 110] on link "Assignments" at bounding box center [375, 104] width 70 height 45
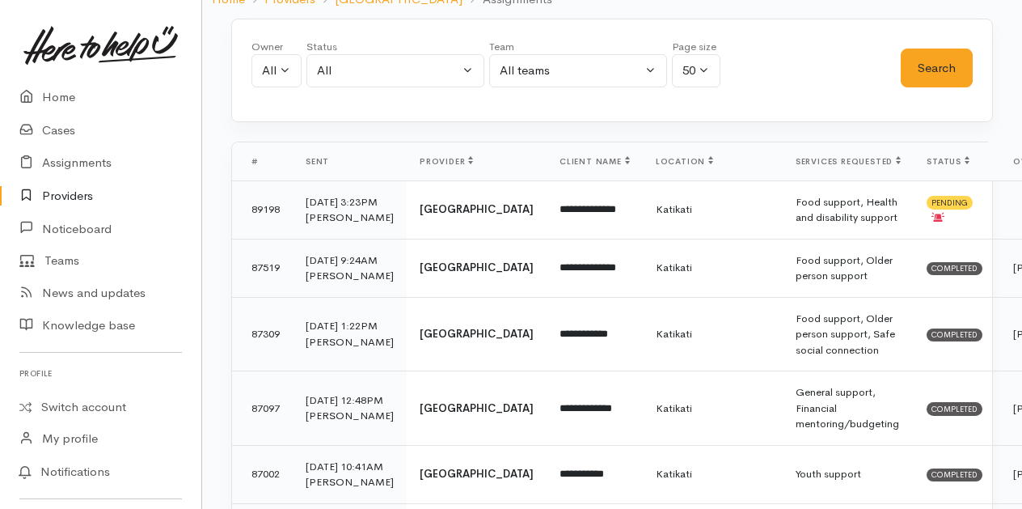
scroll to position [162, 0]
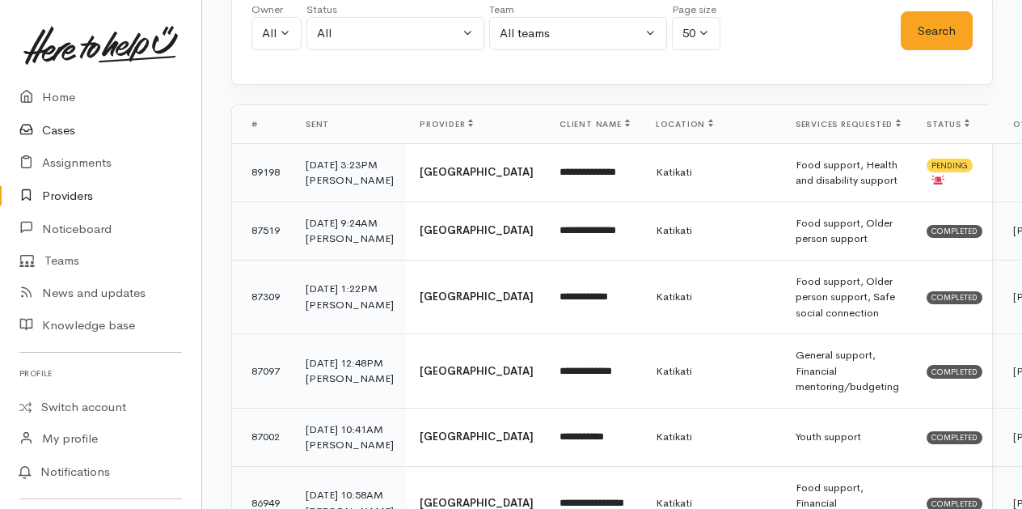
click at [61, 129] on link "Cases" at bounding box center [100, 130] width 201 height 33
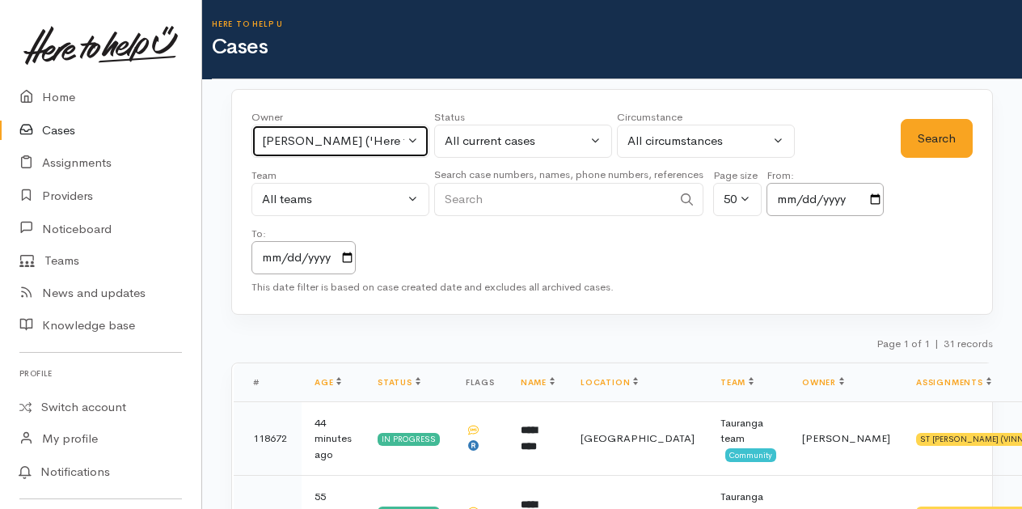
click at [417, 136] on button "[PERSON_NAME] ('Here to help u')" at bounding box center [341, 141] width 178 height 33
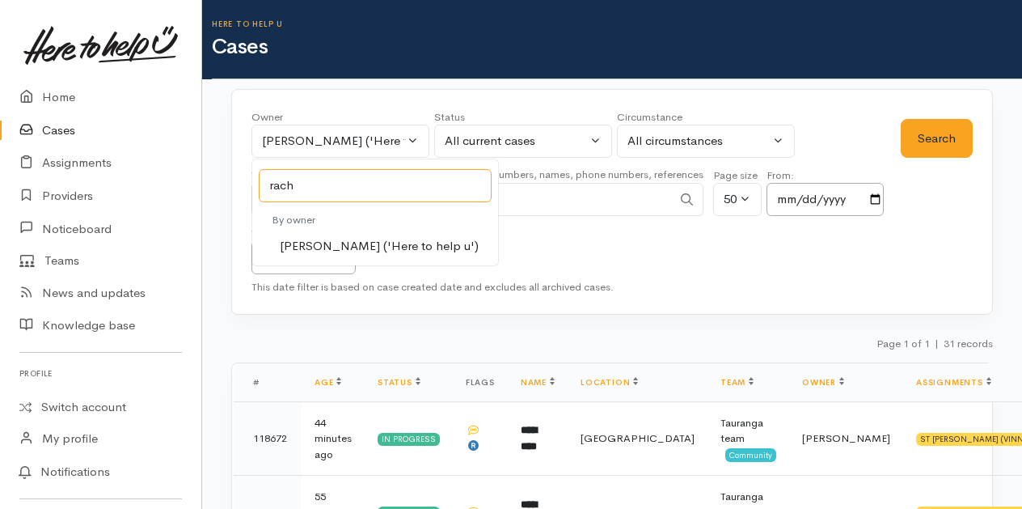
type input "rach"
drag, startPoint x: 325, startPoint y: 245, endPoint x: 647, endPoint y: 147, distance: 336.4
click at [326, 246] on span "[PERSON_NAME] ('Here to help u')" at bounding box center [379, 246] width 199 height 19
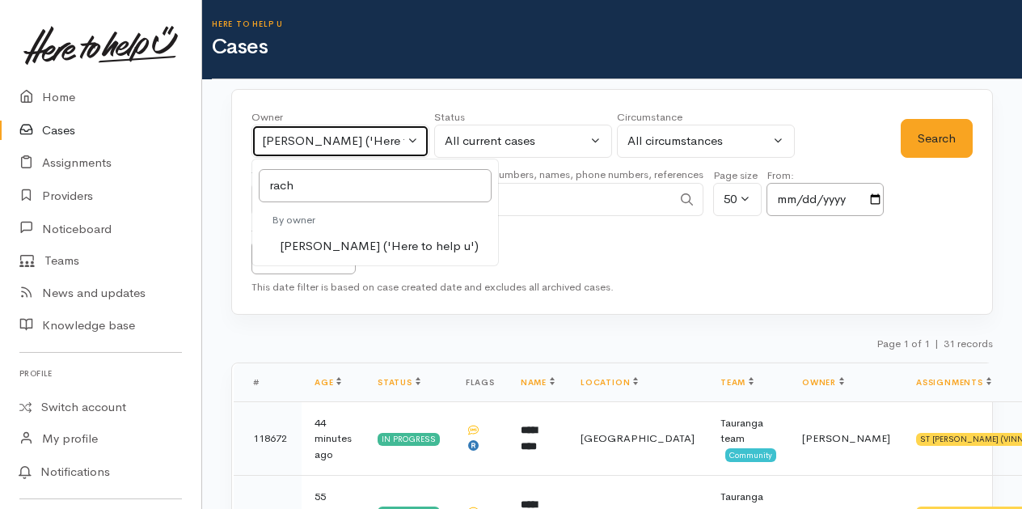
select select "1612"
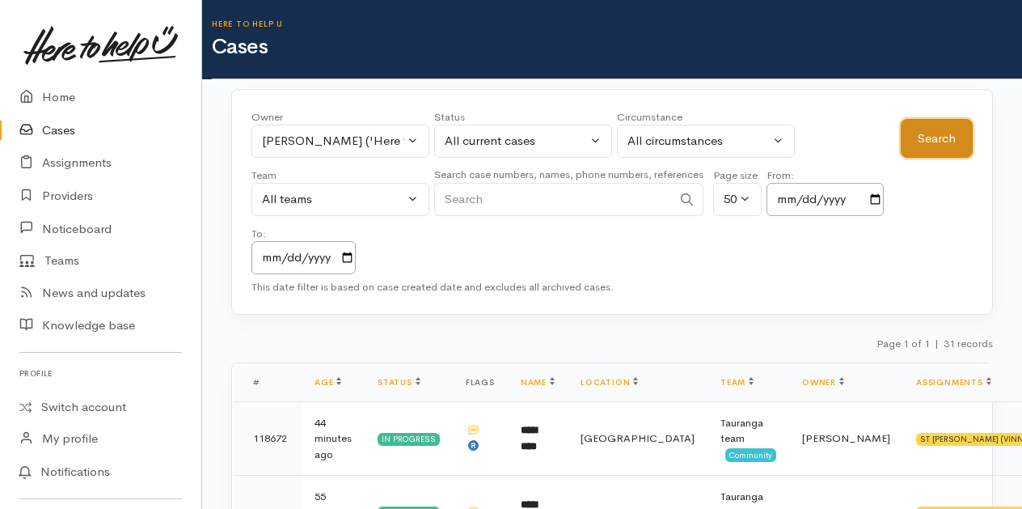
click at [954, 136] on button "Search" at bounding box center [937, 139] width 72 height 40
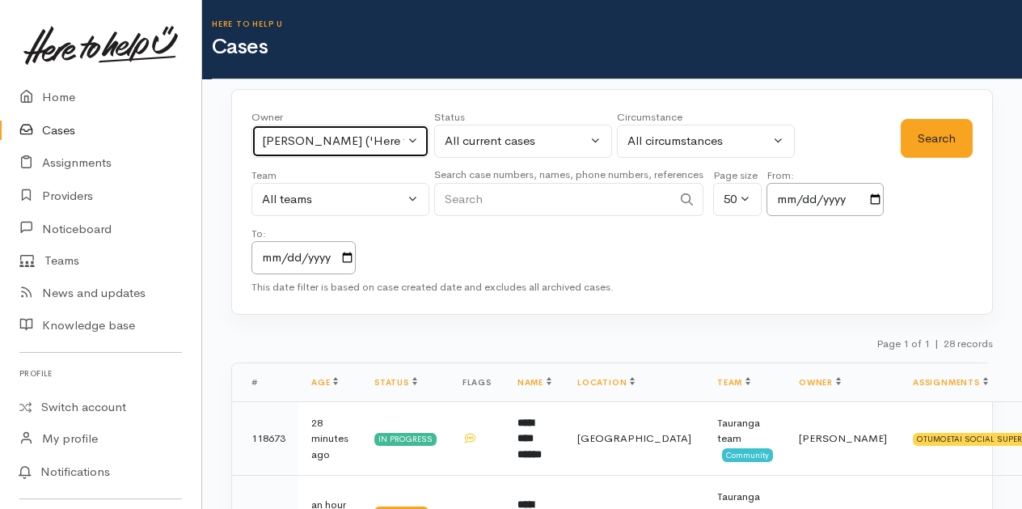
click at [409, 141] on button "[PERSON_NAME] ('Here to help u')" at bounding box center [341, 141] width 178 height 33
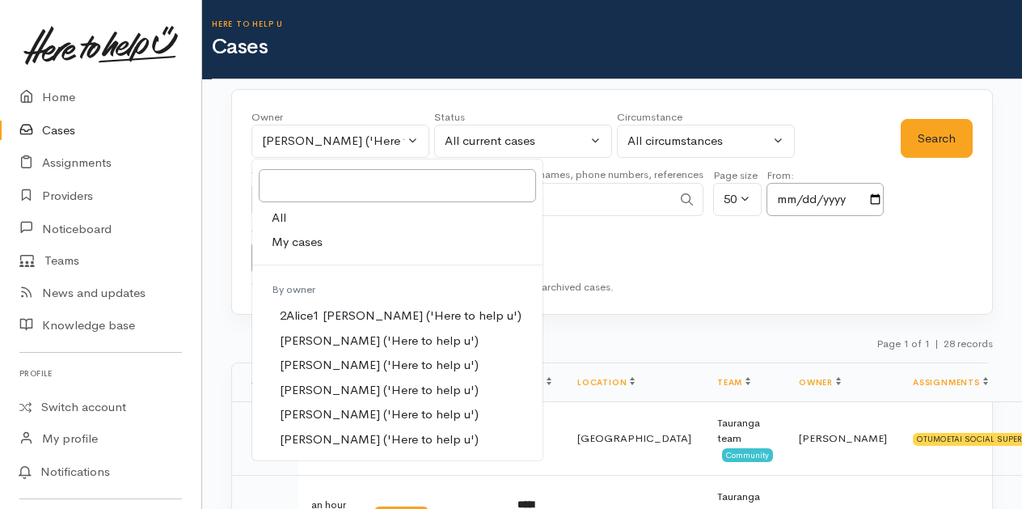
click at [294, 241] on span "My cases" at bounding box center [297, 242] width 51 height 19
select select "205"
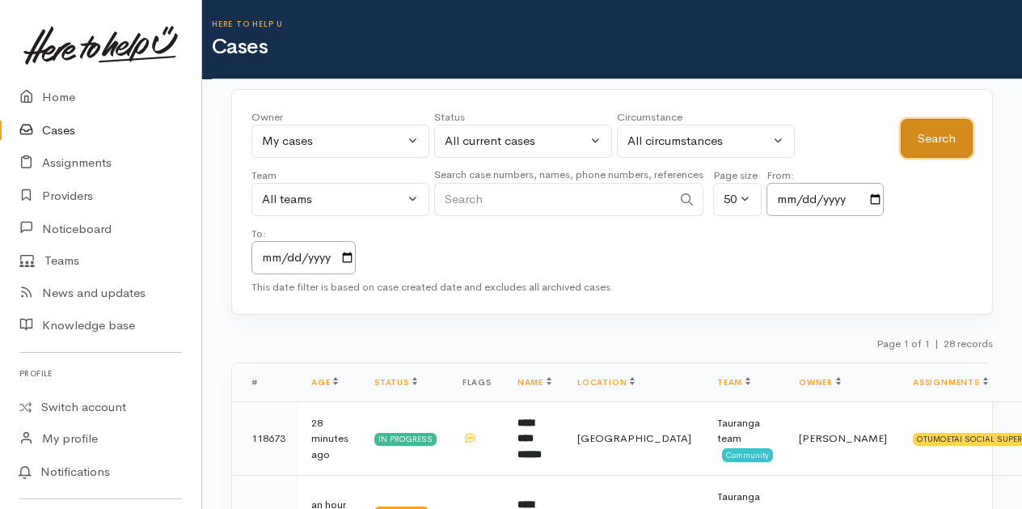
click at [938, 139] on button "Search" at bounding box center [937, 139] width 72 height 40
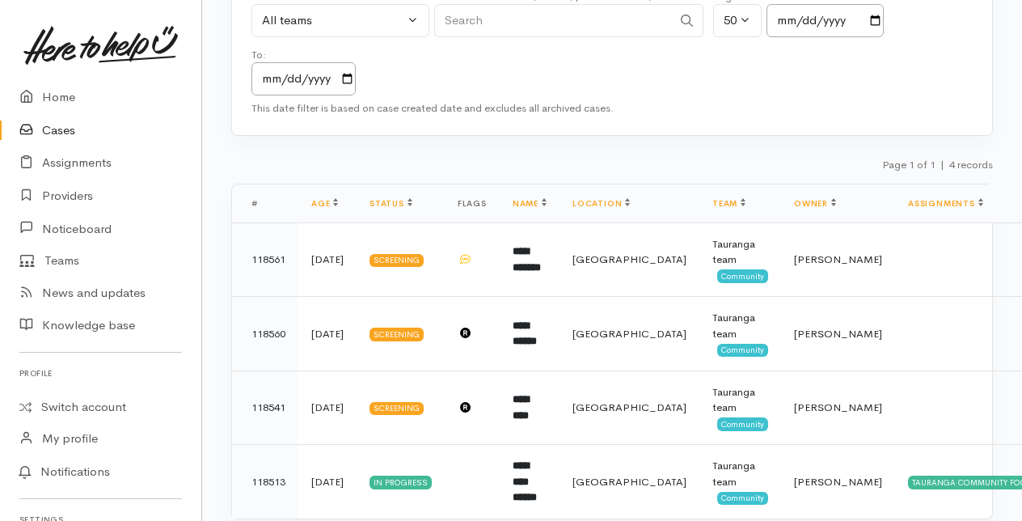
scroll to position [220, 0]
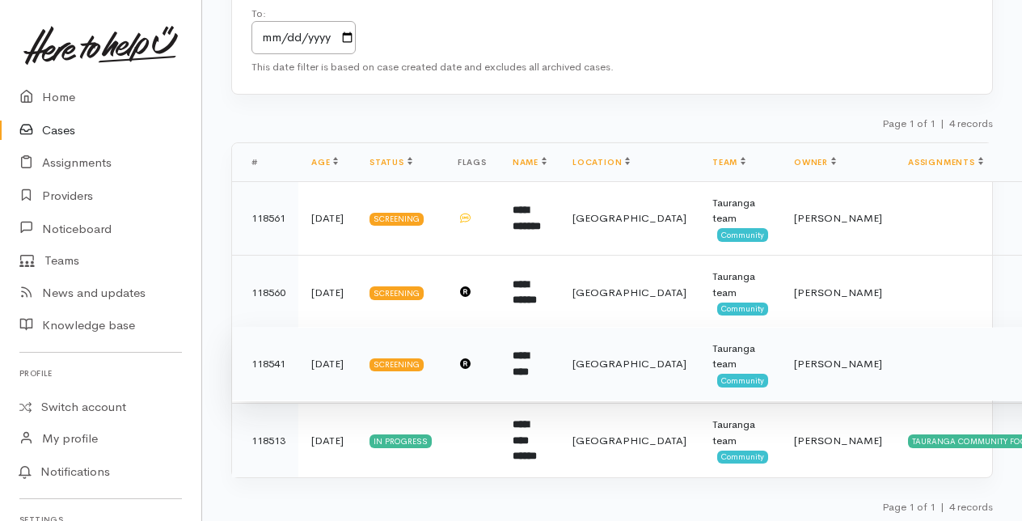
click at [525, 358] on b "*********" at bounding box center [521, 363] width 16 height 27
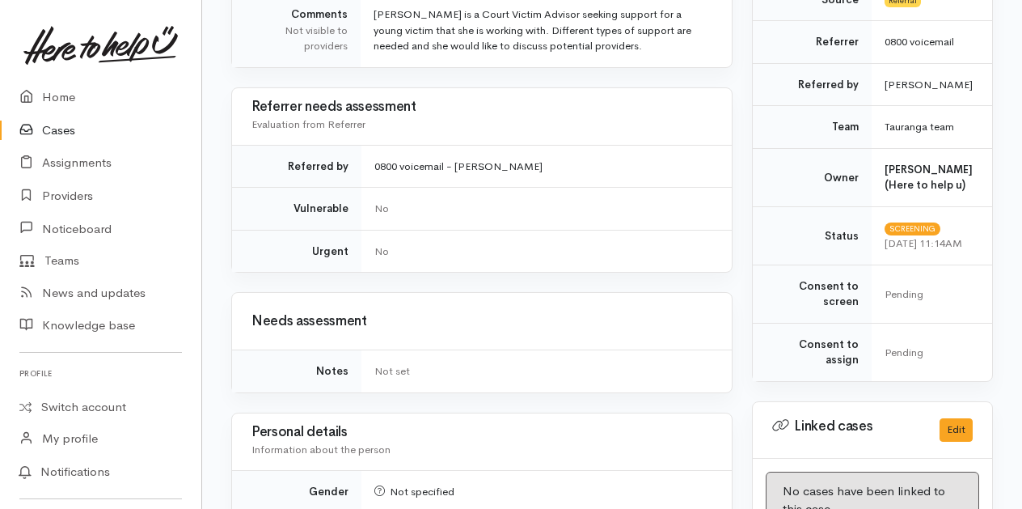
scroll to position [404, 0]
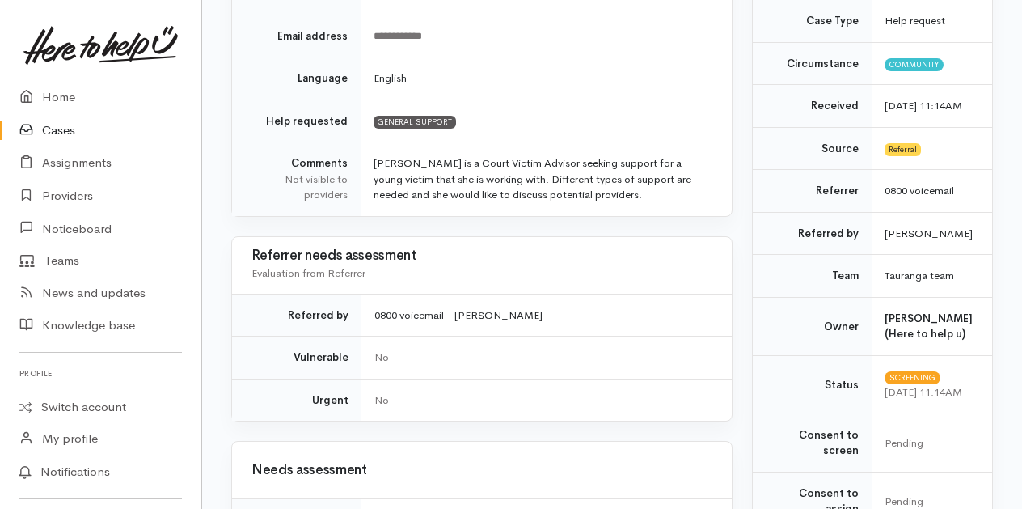
click at [50, 127] on link "Cases" at bounding box center [100, 130] width 201 height 33
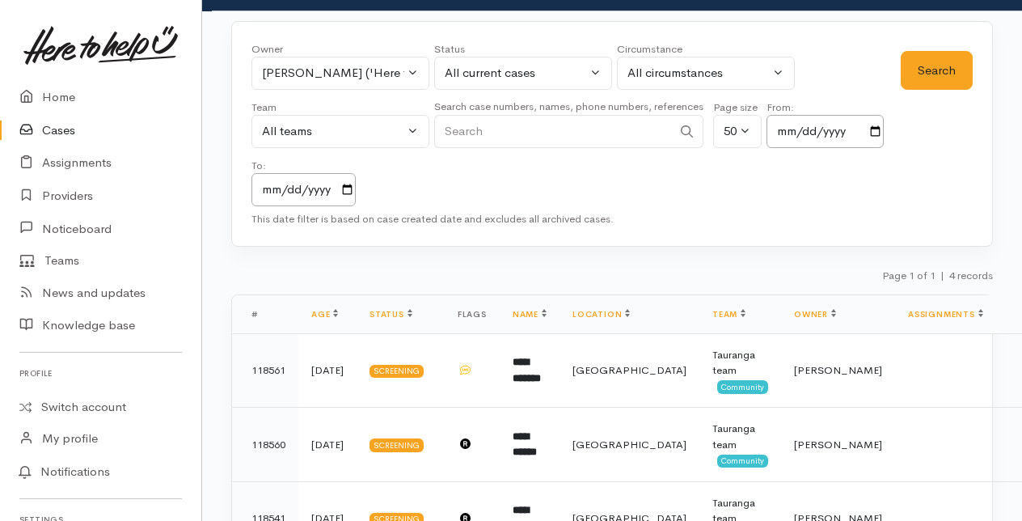
scroll to position [162, 0]
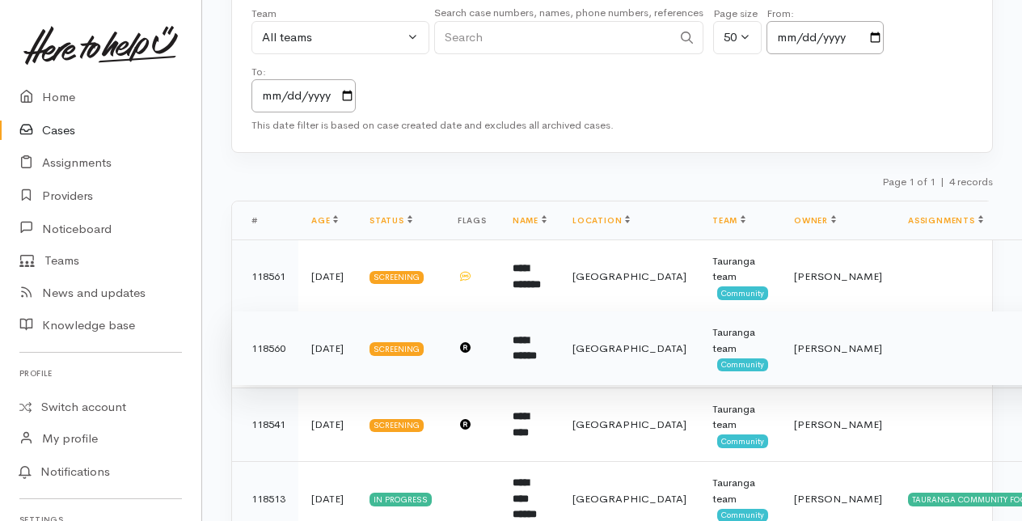
click at [520, 343] on b "**********" at bounding box center [525, 348] width 24 height 27
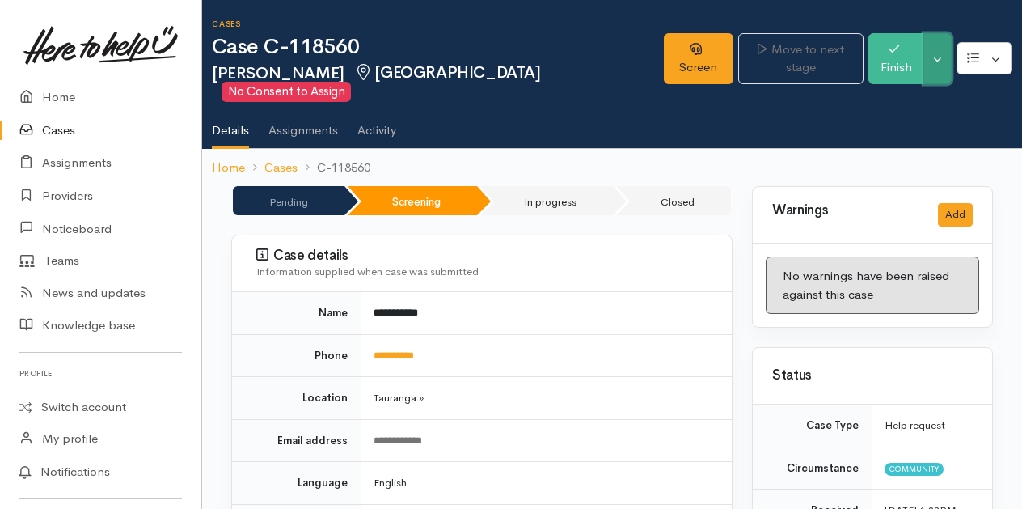
click at [942, 53] on button "Toggle Dropdown" at bounding box center [938, 58] width 28 height 51
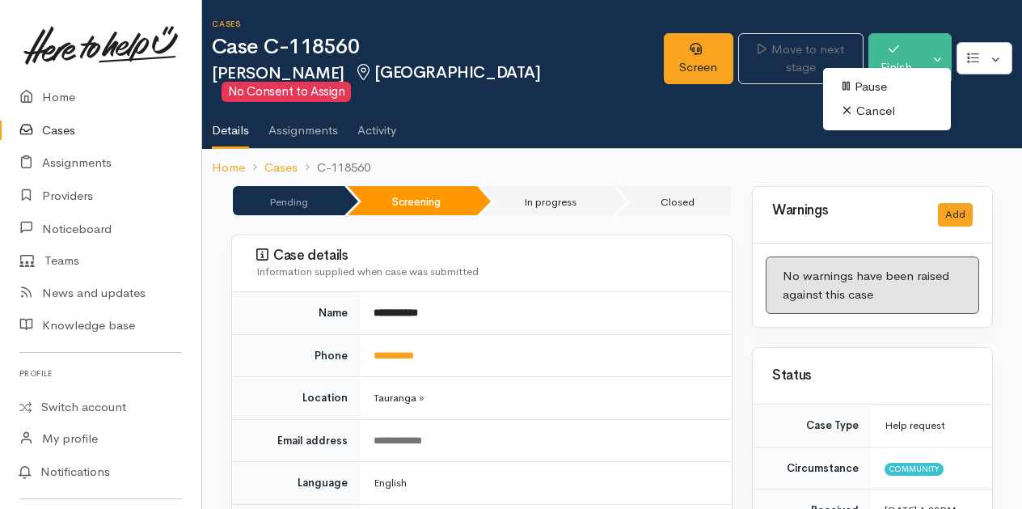
click at [878, 108] on link "Cancel" at bounding box center [887, 111] width 128 height 25
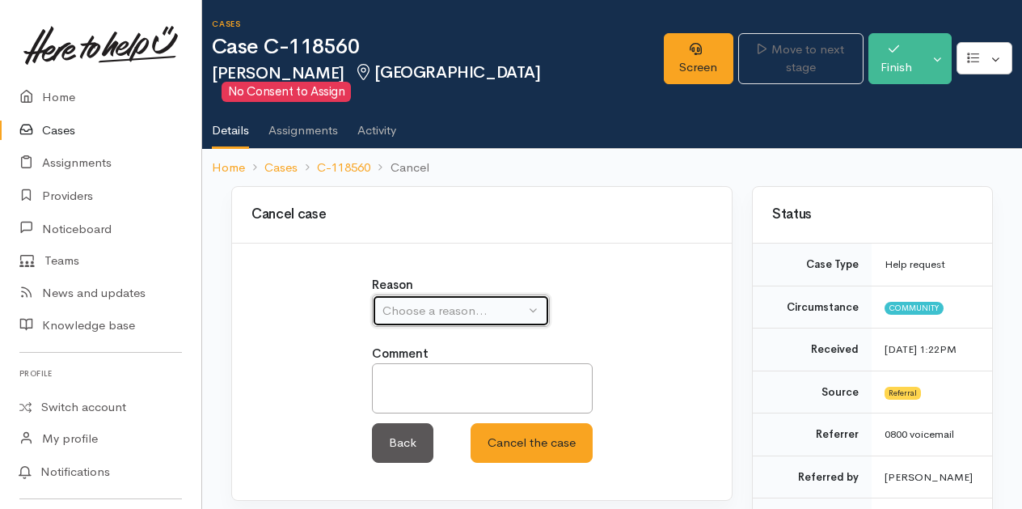
click at [529, 295] on button "Choose a reason..." at bounding box center [461, 310] width 178 height 33
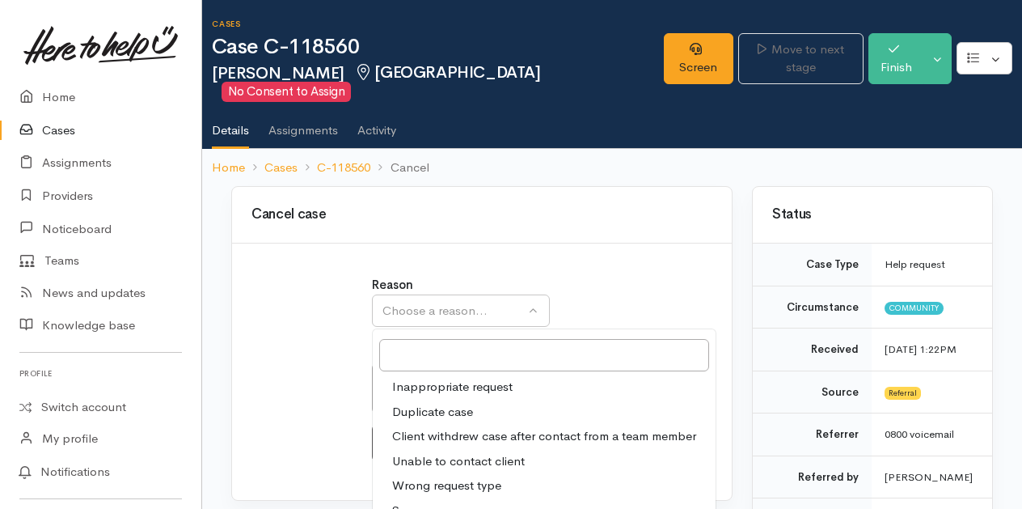
click at [433, 452] on span "Unable to contact client" at bounding box center [458, 461] width 133 height 19
select select "4"
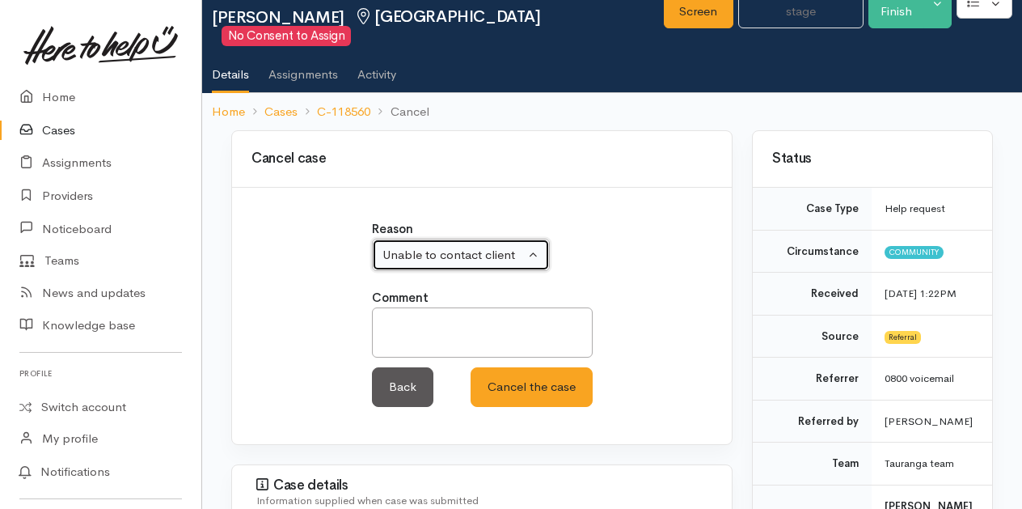
scroll to position [81, 0]
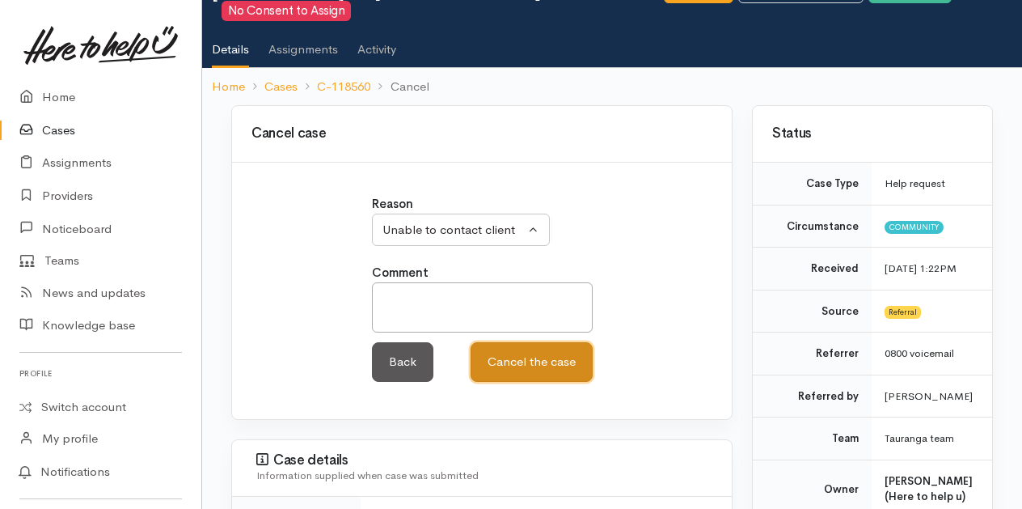
click at [502, 342] on button "Cancel the case" at bounding box center [532, 362] width 122 height 40
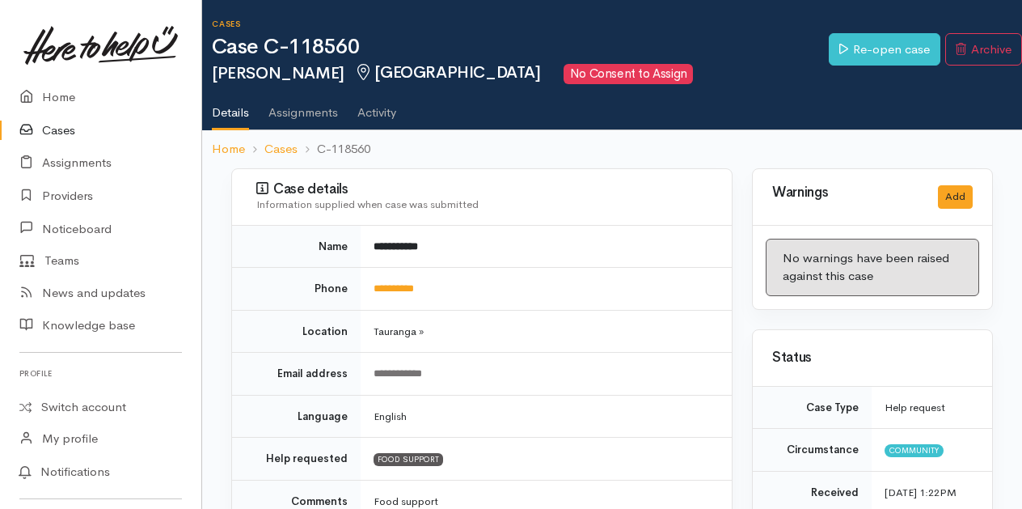
click at [63, 130] on link "Cases" at bounding box center [100, 130] width 201 height 33
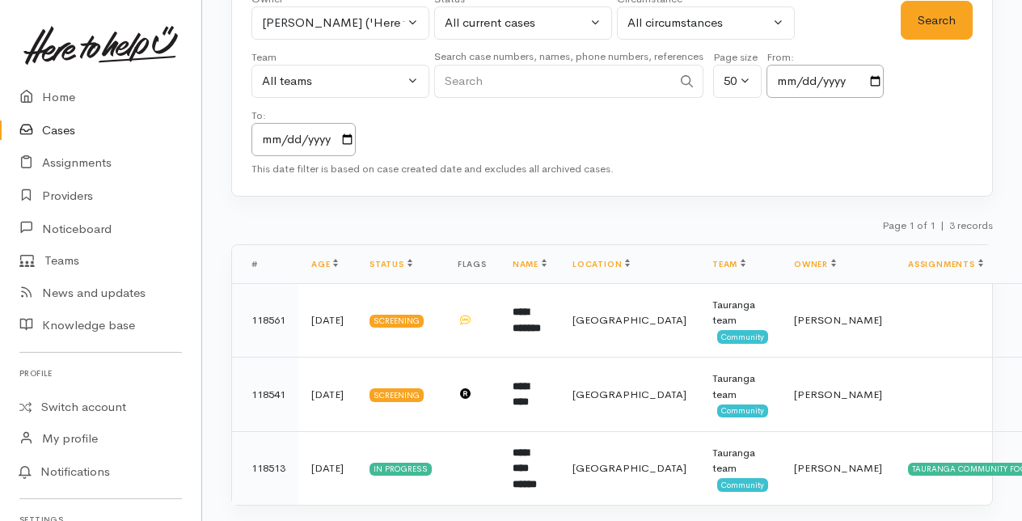
scroll to position [146, 0]
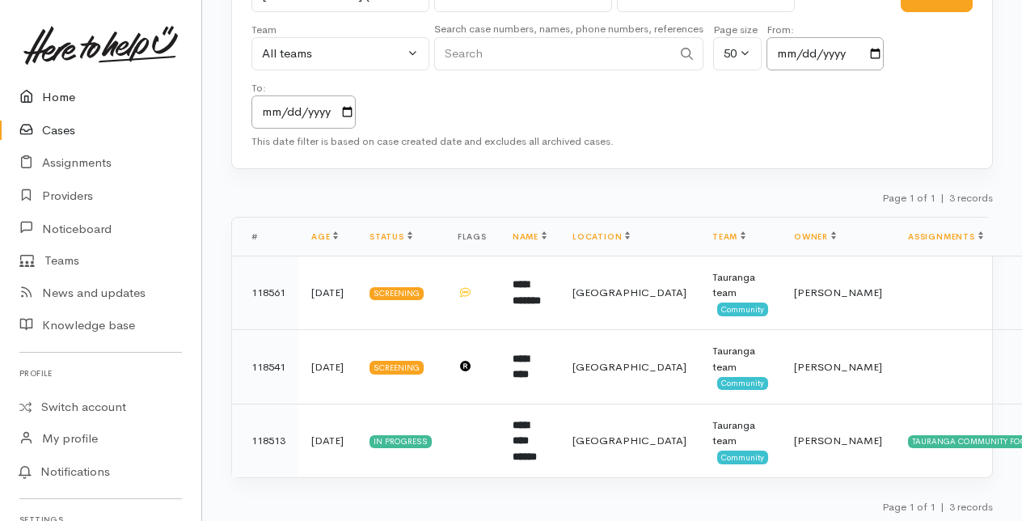
click at [61, 99] on link "Home" at bounding box center [100, 97] width 201 height 33
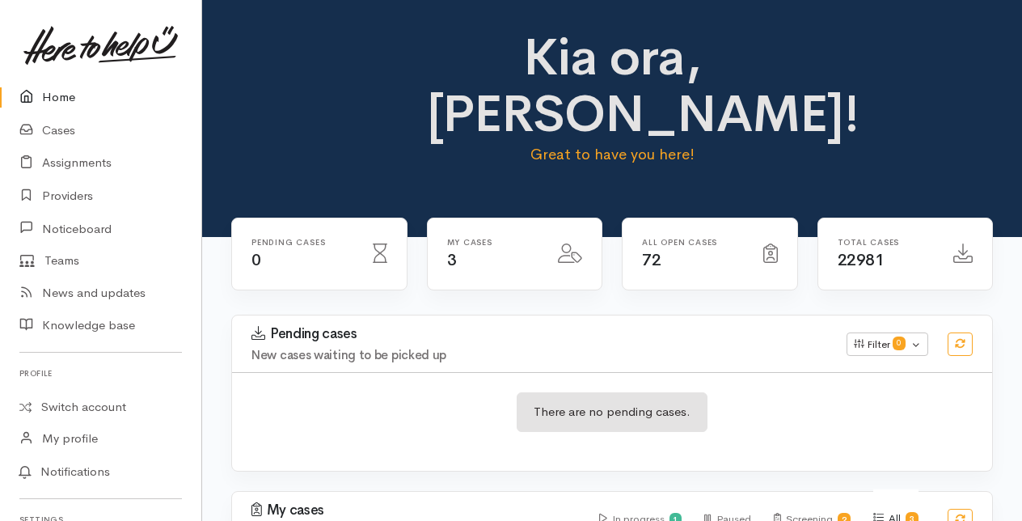
click at [56, 97] on link "Home" at bounding box center [100, 97] width 201 height 33
click at [59, 100] on link "Home" at bounding box center [100, 97] width 201 height 33
